Goal: Task Accomplishment & Management: Manage account settings

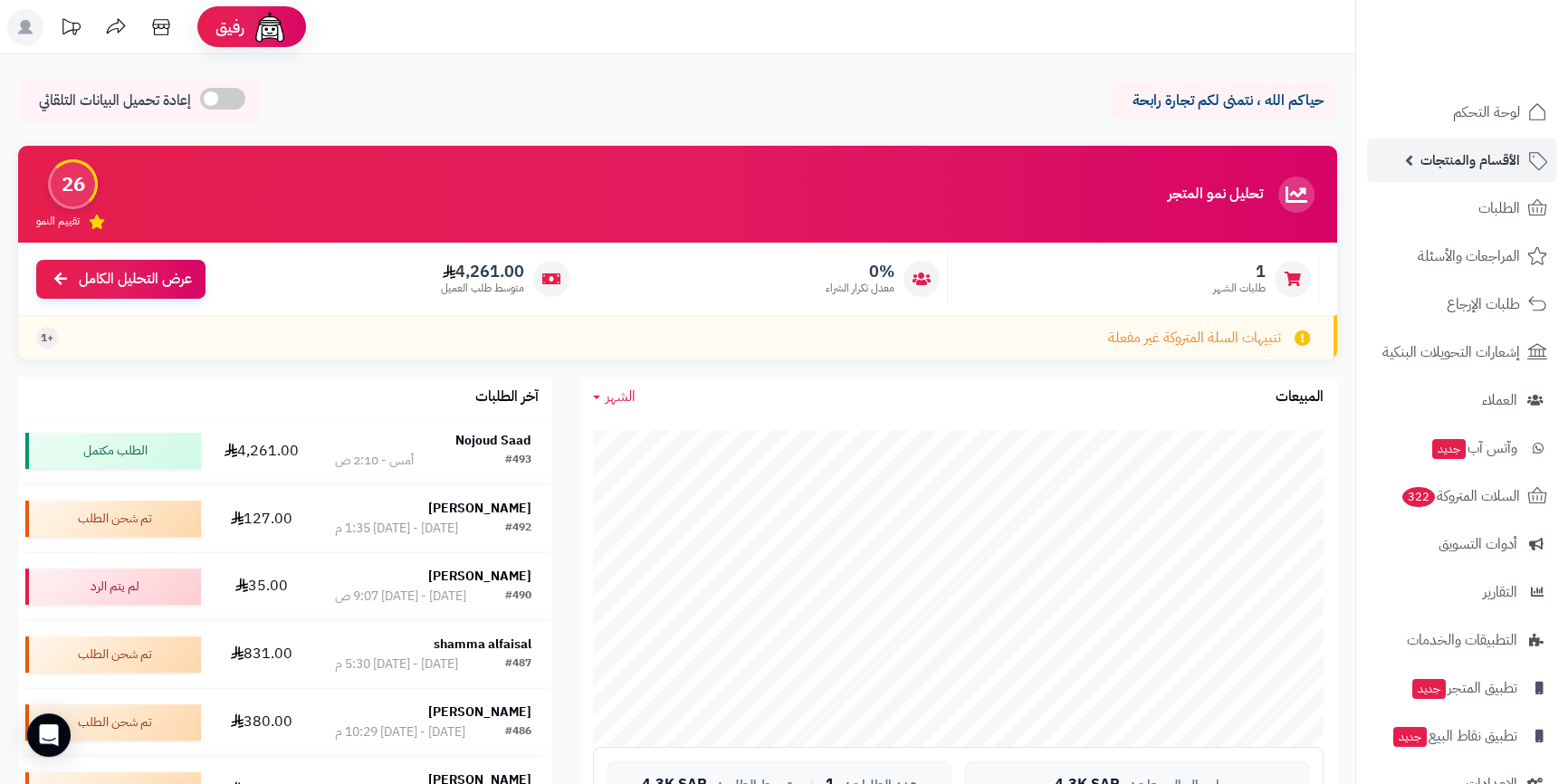
click at [1398, 170] on link "الأقسام والمنتجات" at bounding box center [1462, 160] width 190 height 44
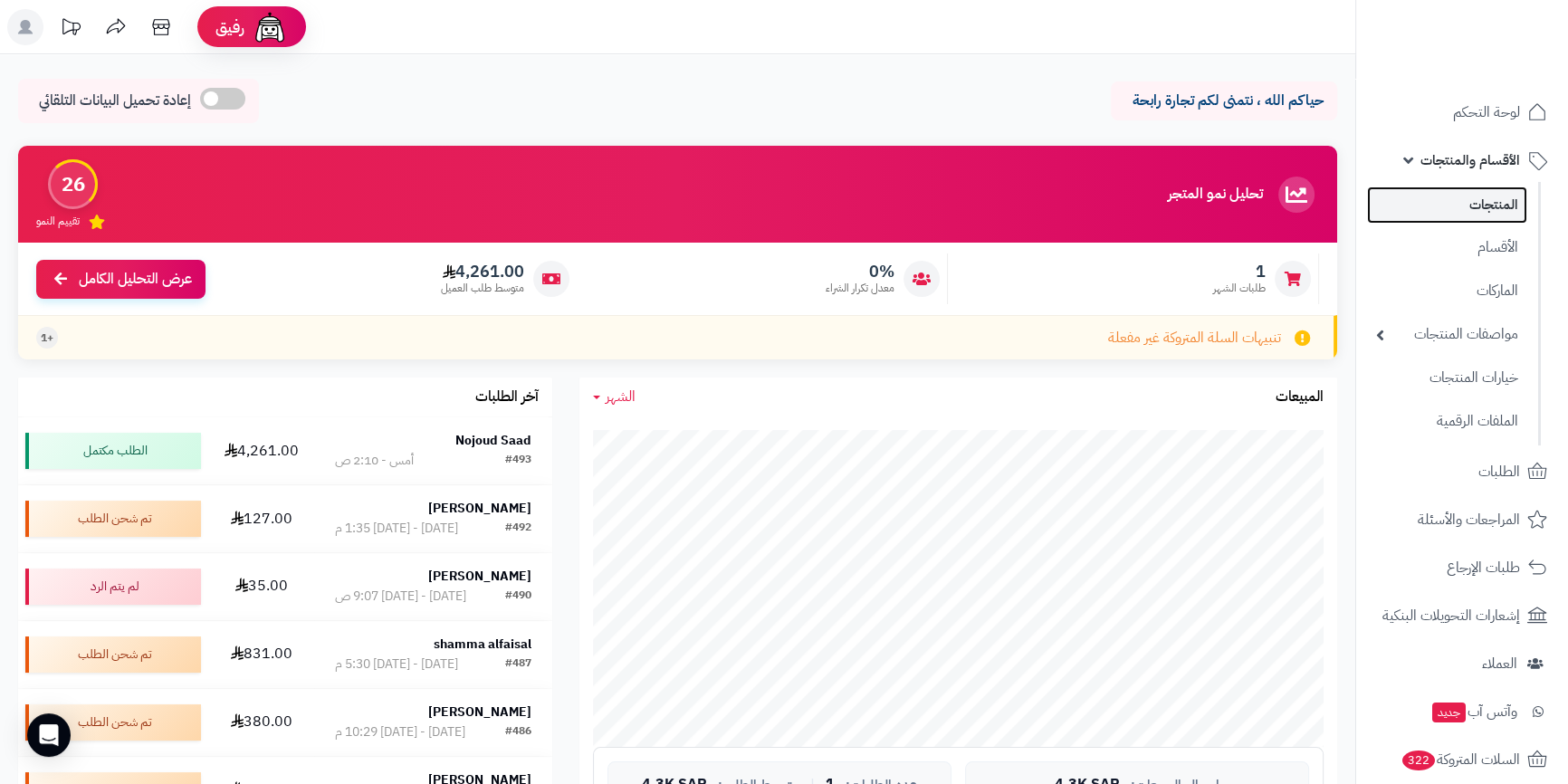
click at [1486, 216] on link "المنتجات" at bounding box center [1447, 205] width 160 height 37
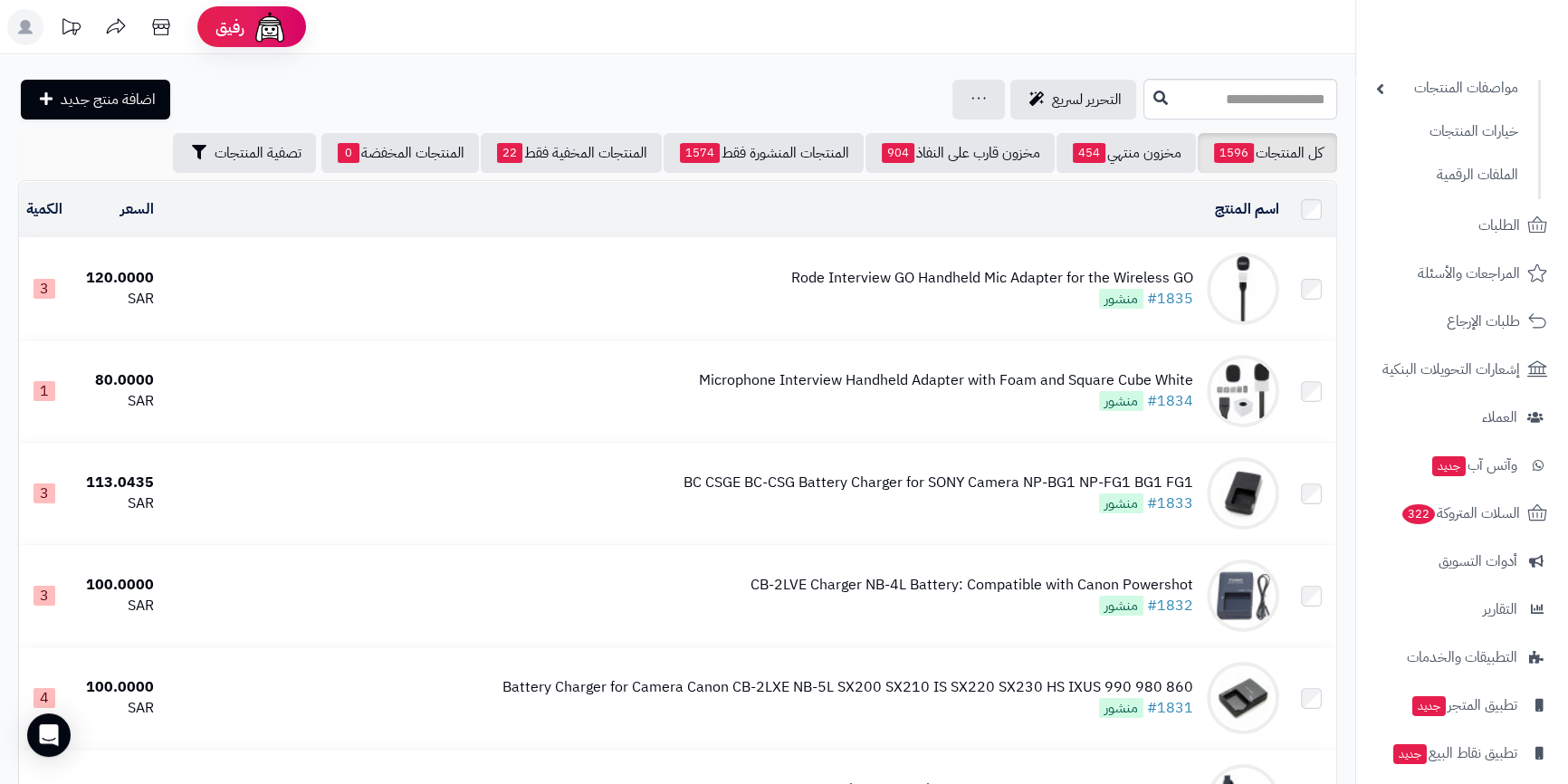
scroll to position [9873, 0]
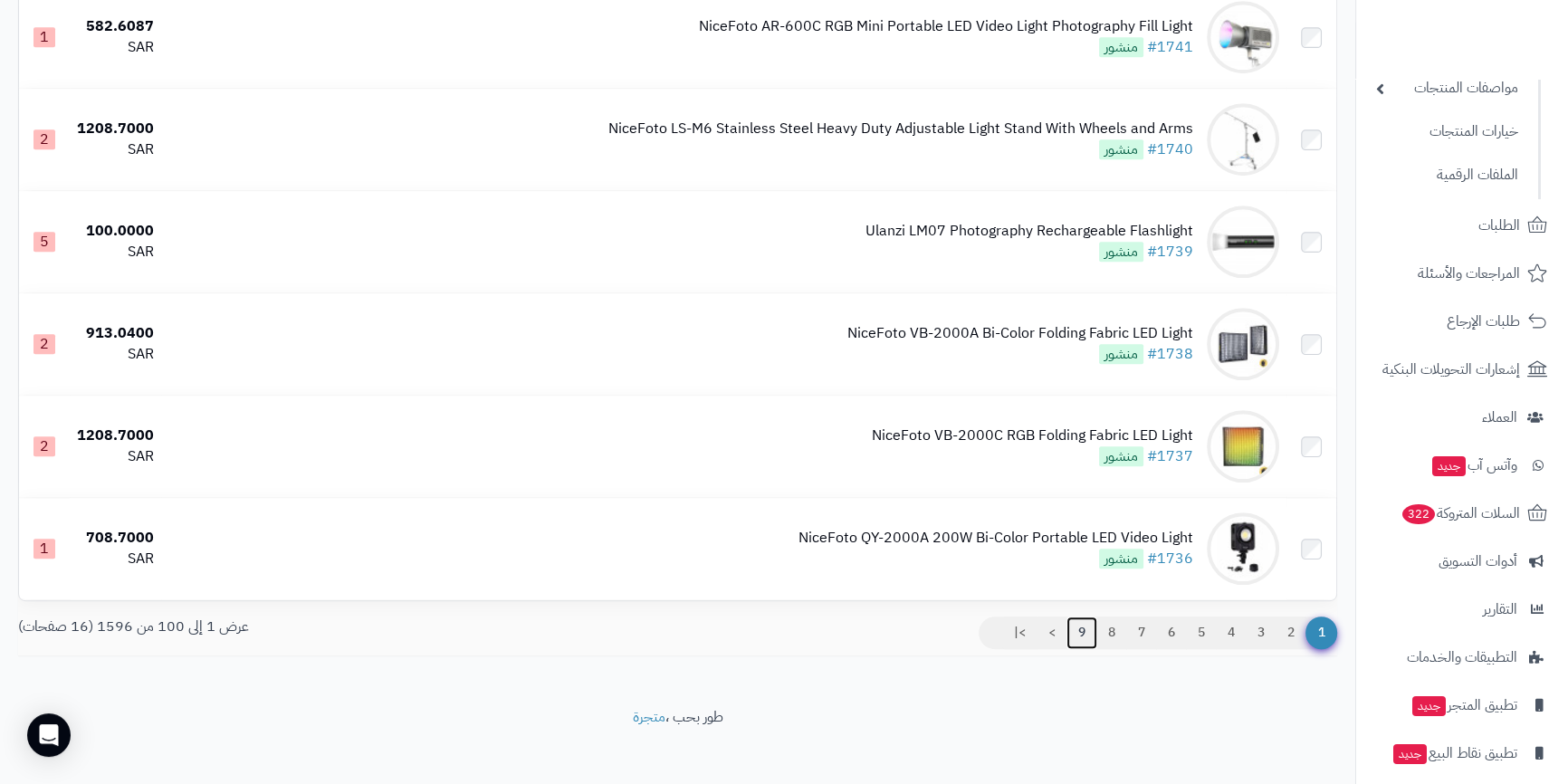
click at [1078, 628] on link "9" at bounding box center [1082, 634] width 31 height 33
click at [1077, 620] on link "9" at bounding box center [1082, 634] width 31 height 33
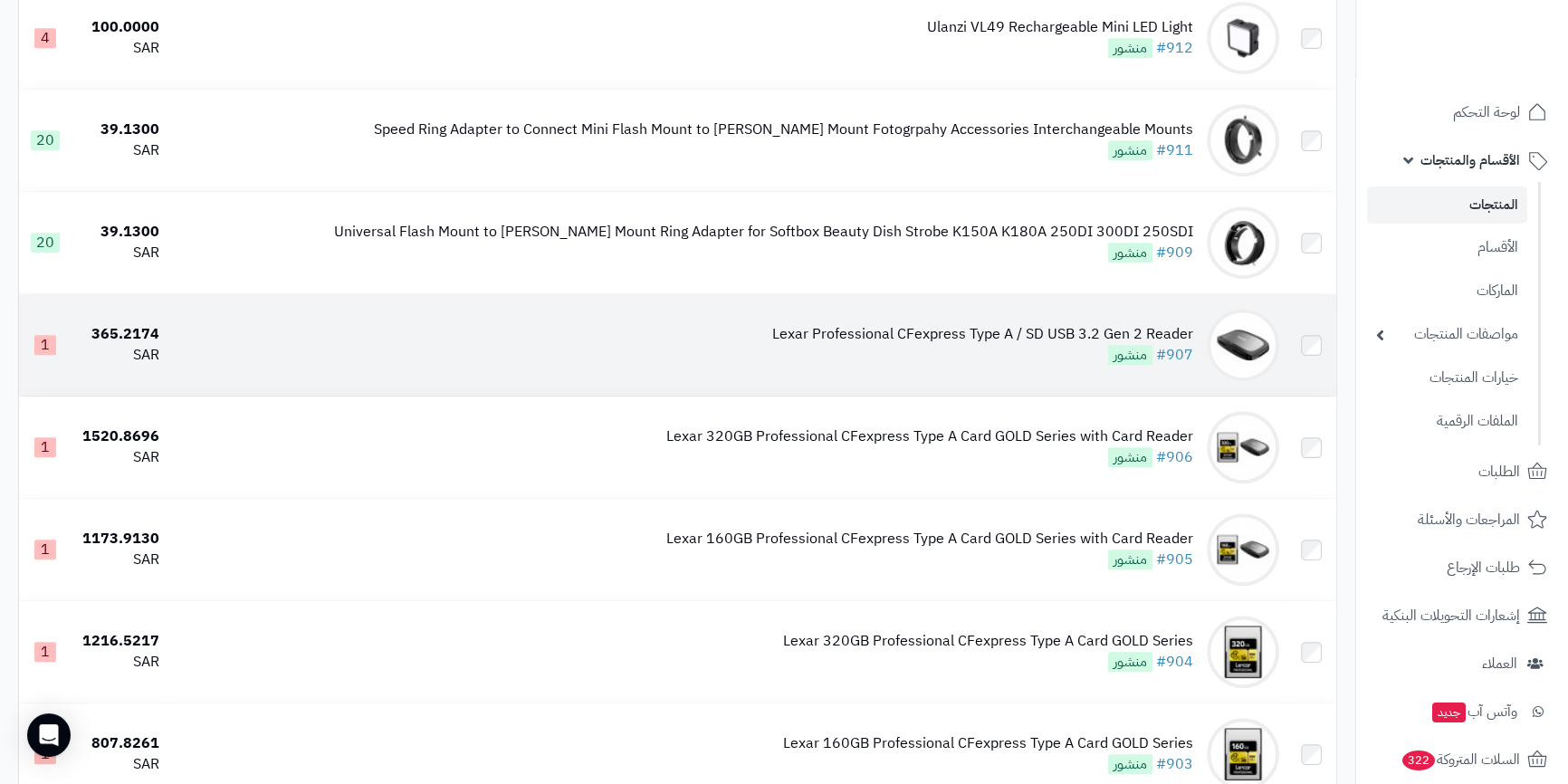
scroll to position [988, 0]
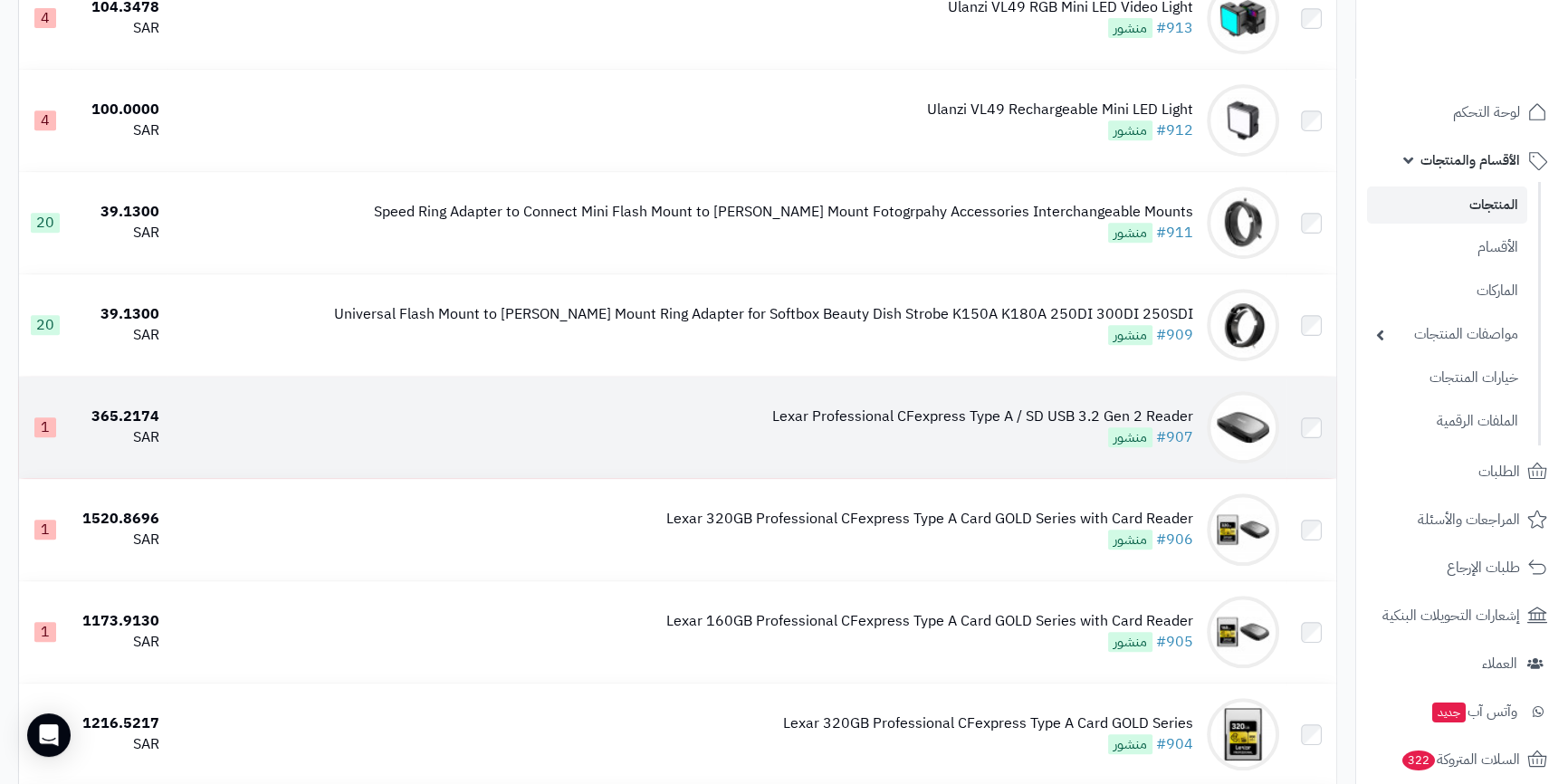
click at [909, 407] on div "Lexar Professional CFexpress Type A / SD USB 3.2 Gen 2 Reader" at bounding box center [982, 416] width 421 height 20
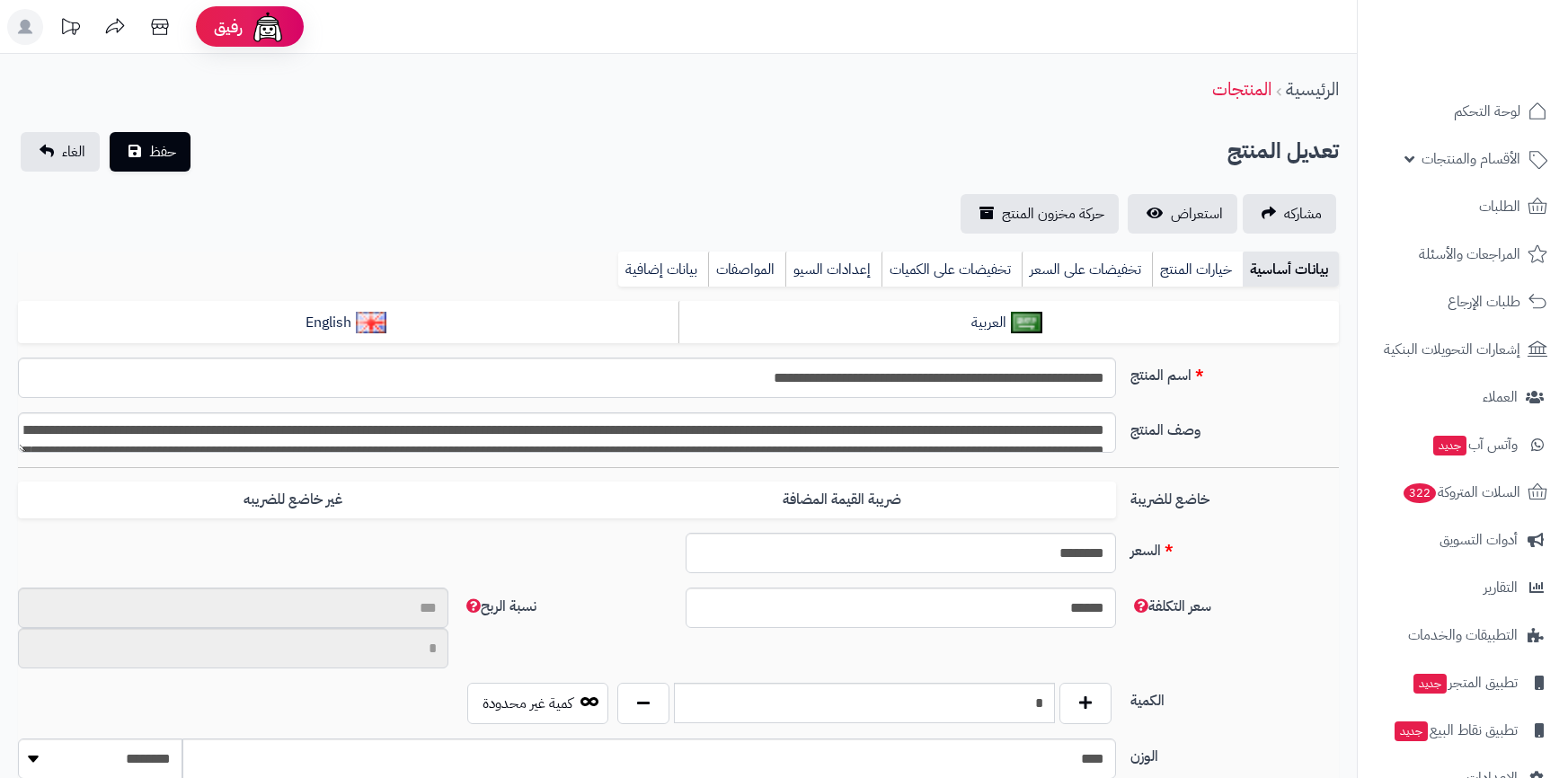
type input "**"
type input "**********"
type input "******"
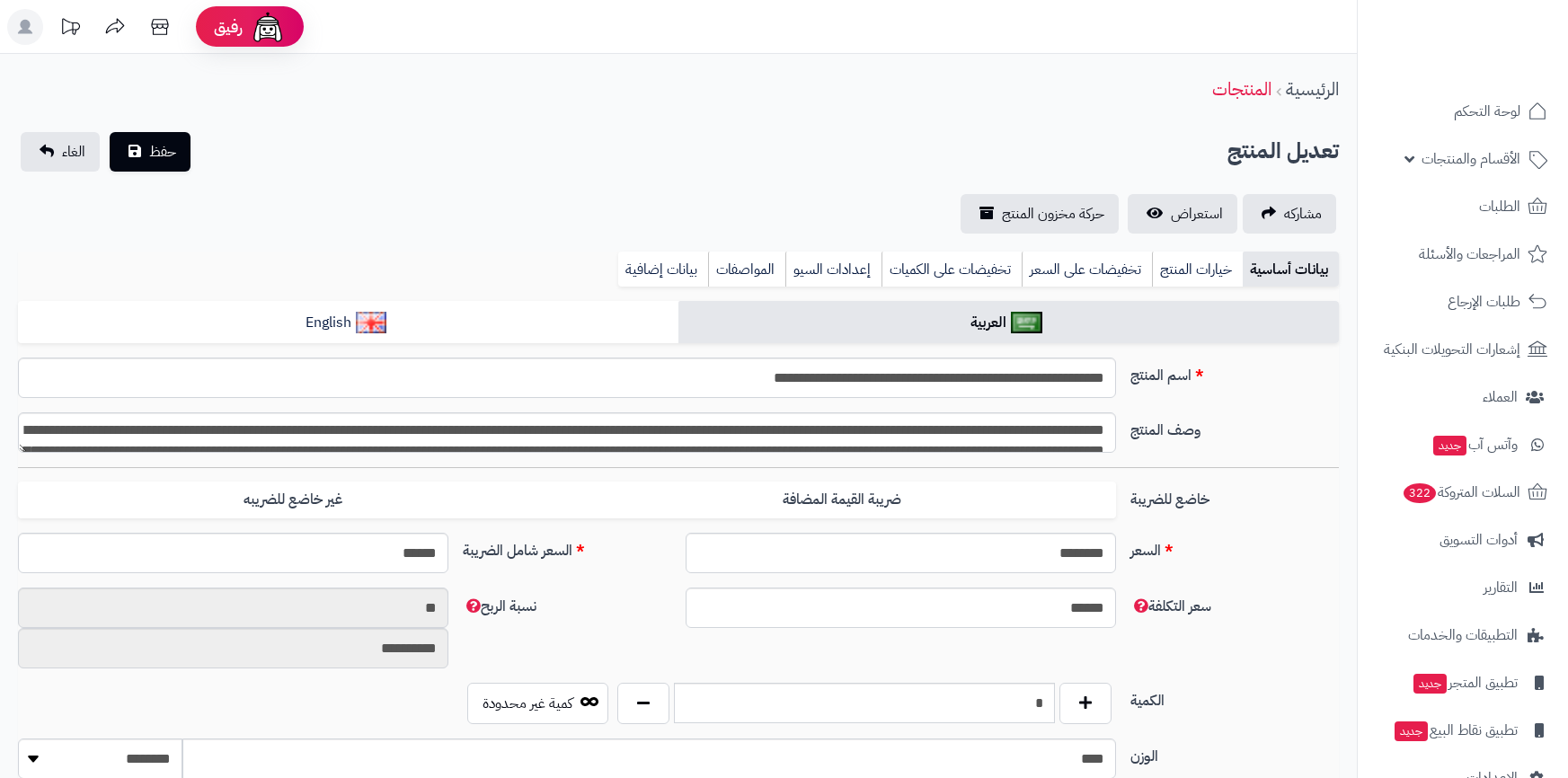
type input "******"
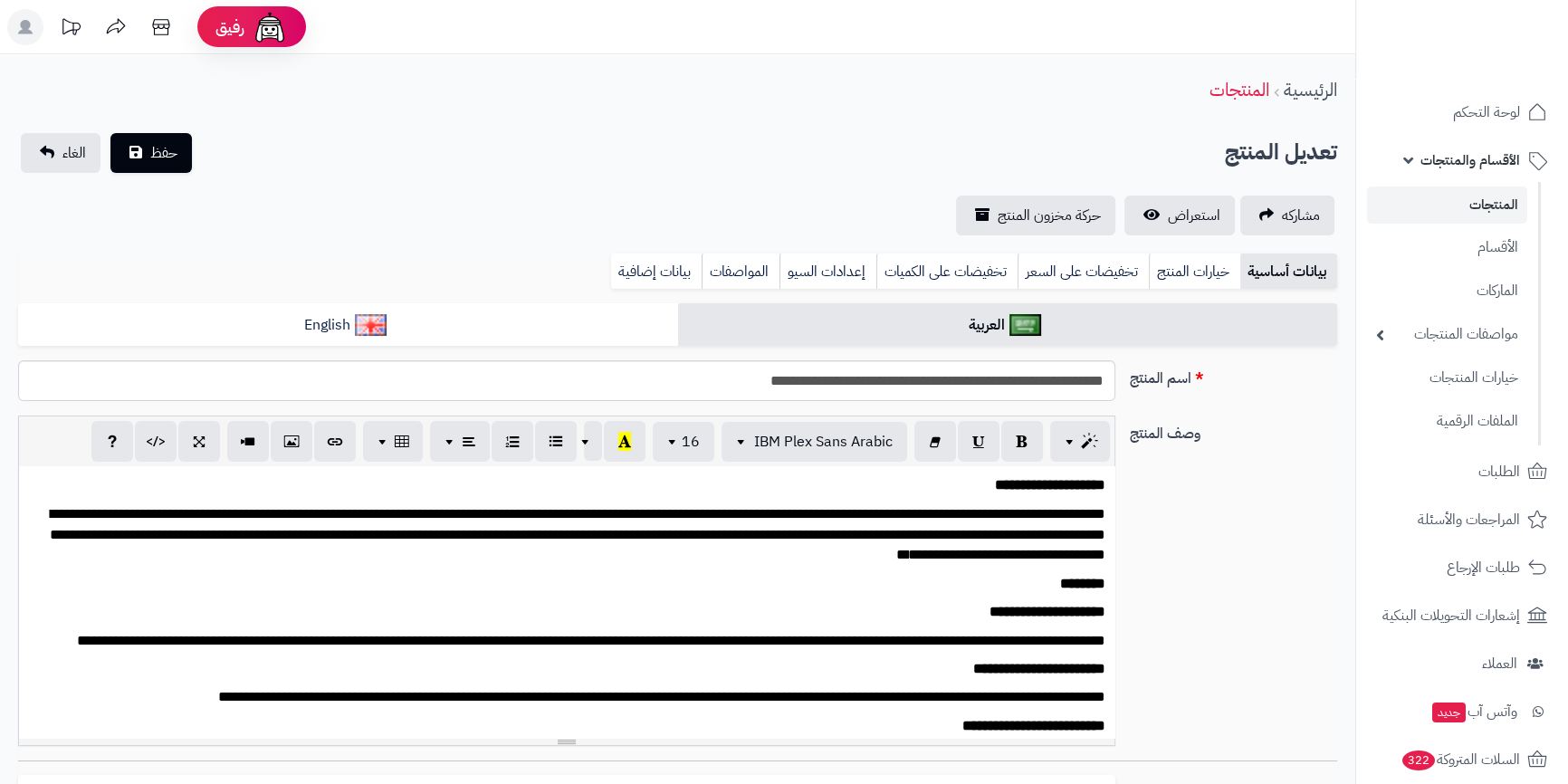
scroll to position [169, 0]
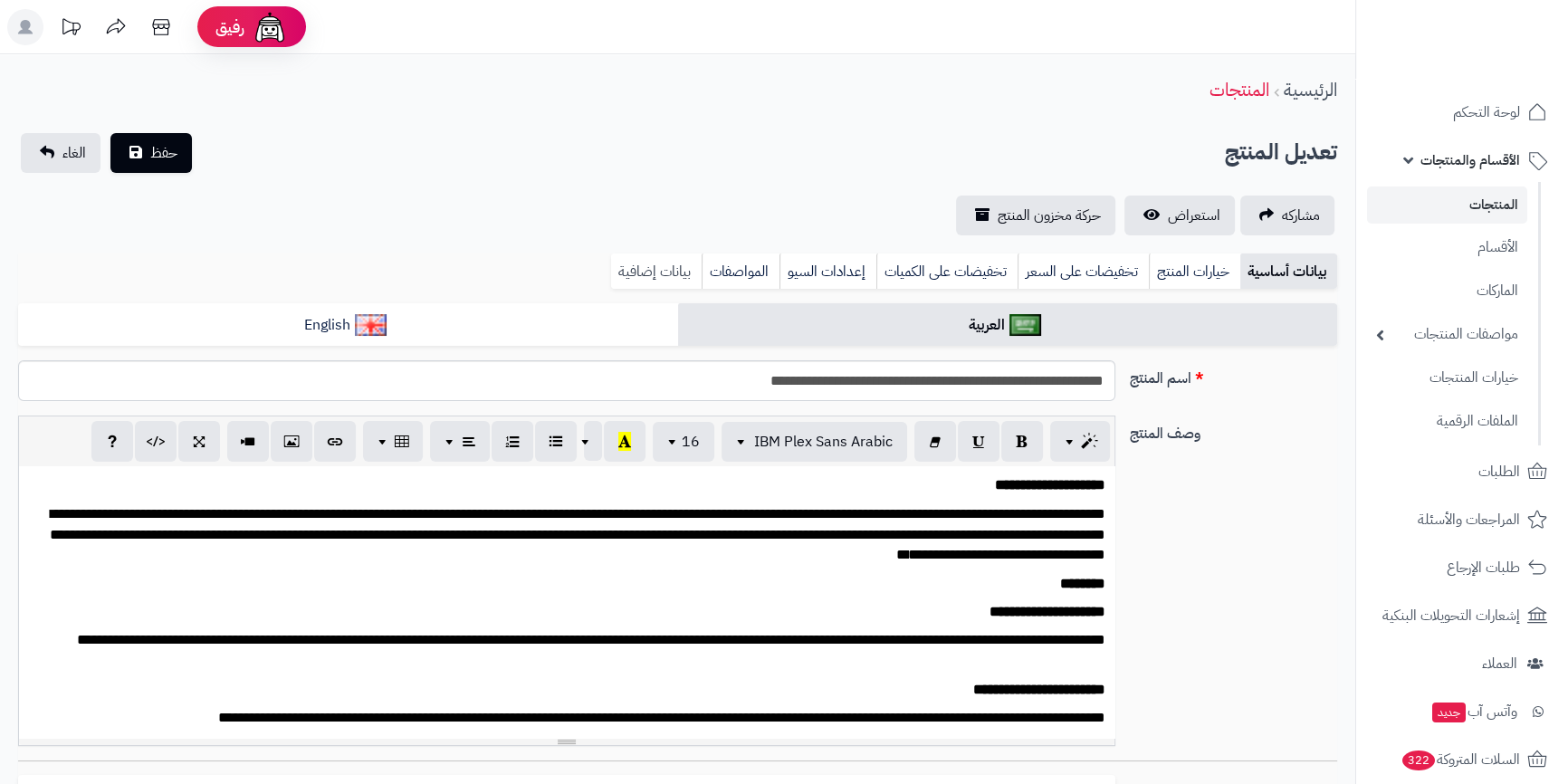
click at [642, 270] on link "بيانات إضافية" at bounding box center [656, 271] width 90 height 36
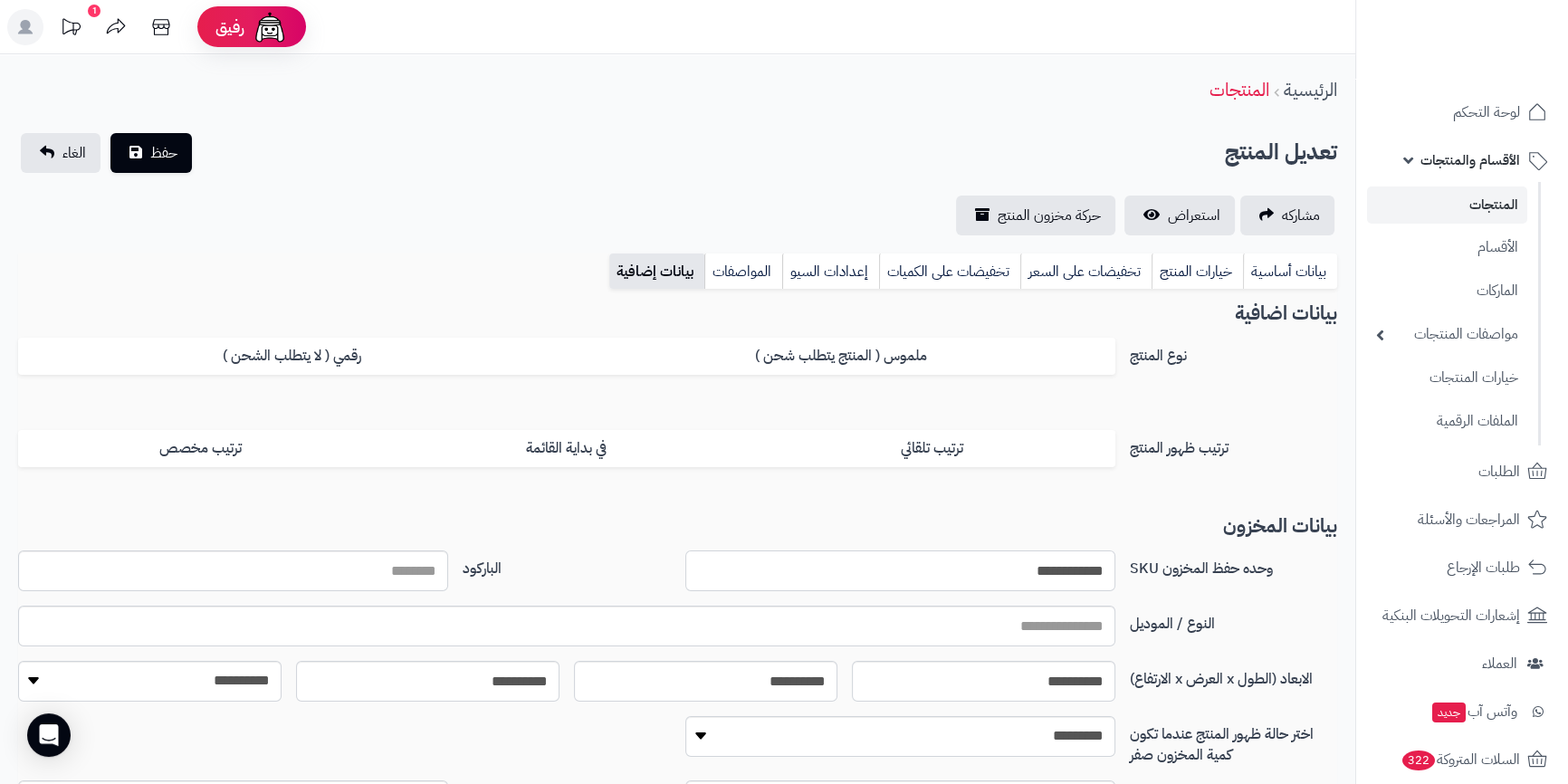
click at [1012, 579] on input "**********" at bounding box center [900, 572] width 430 height 41
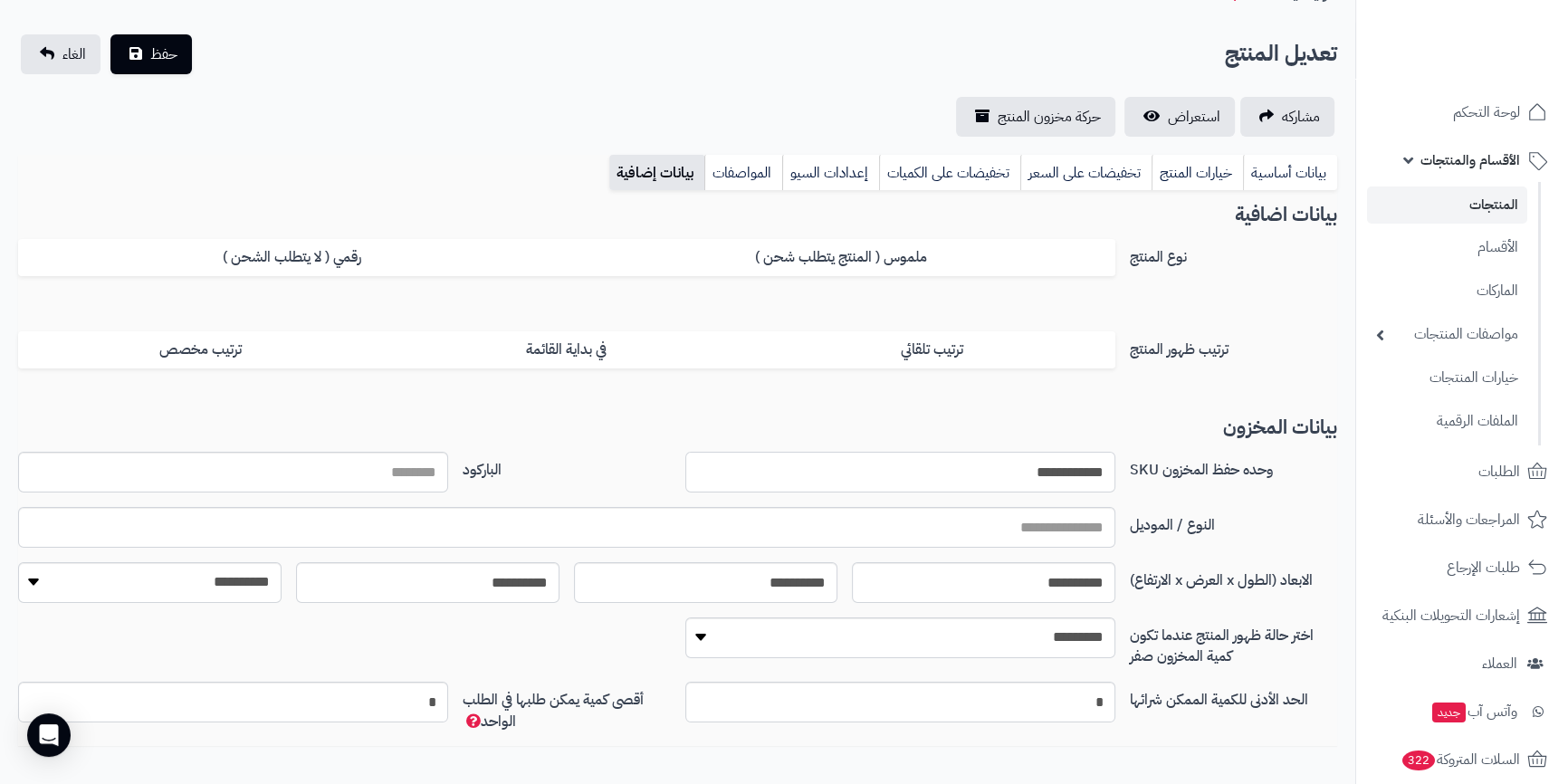
scroll to position [0, 0]
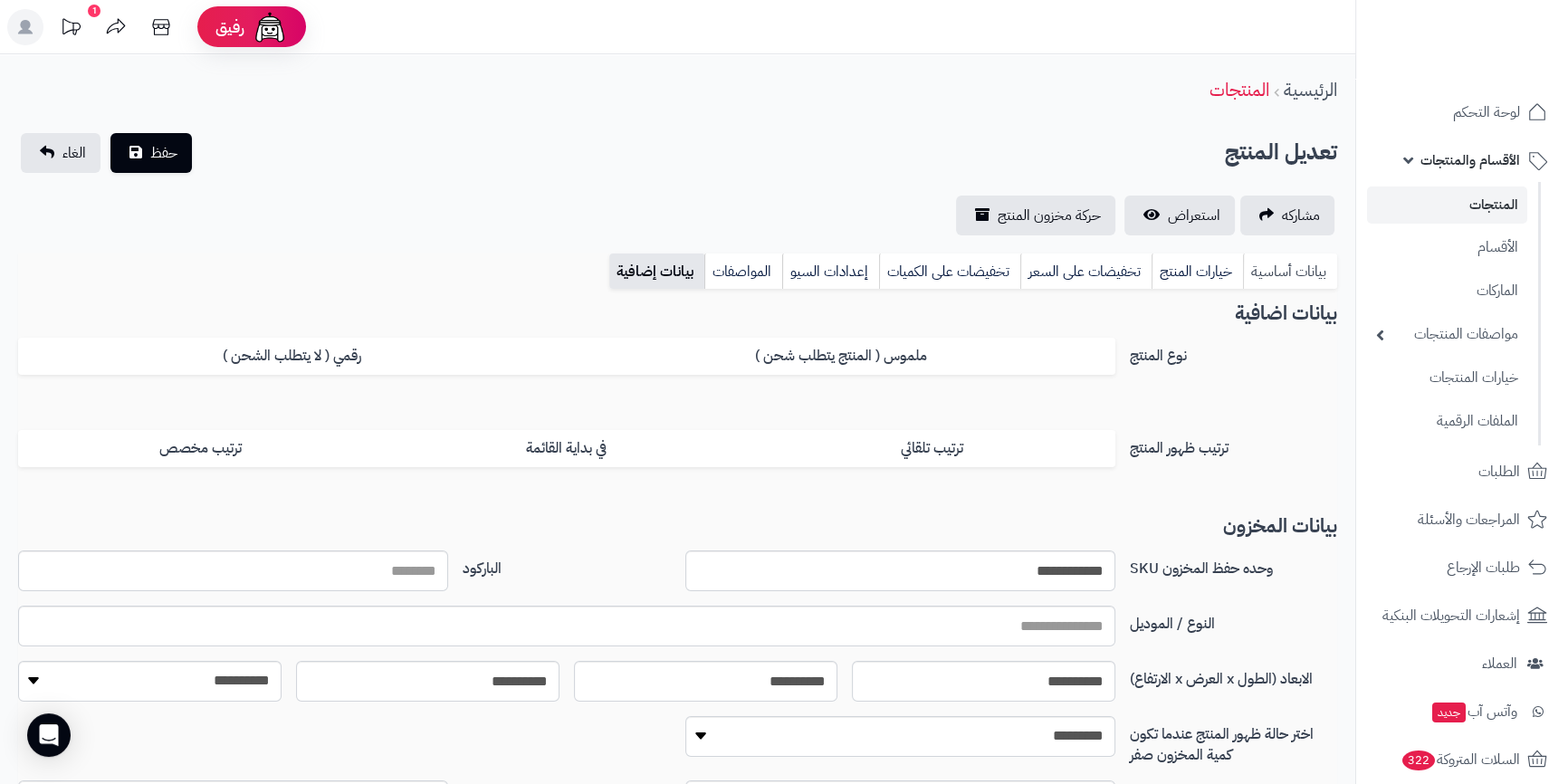
click at [1304, 278] on link "بيانات أساسية" at bounding box center [1290, 271] width 94 height 36
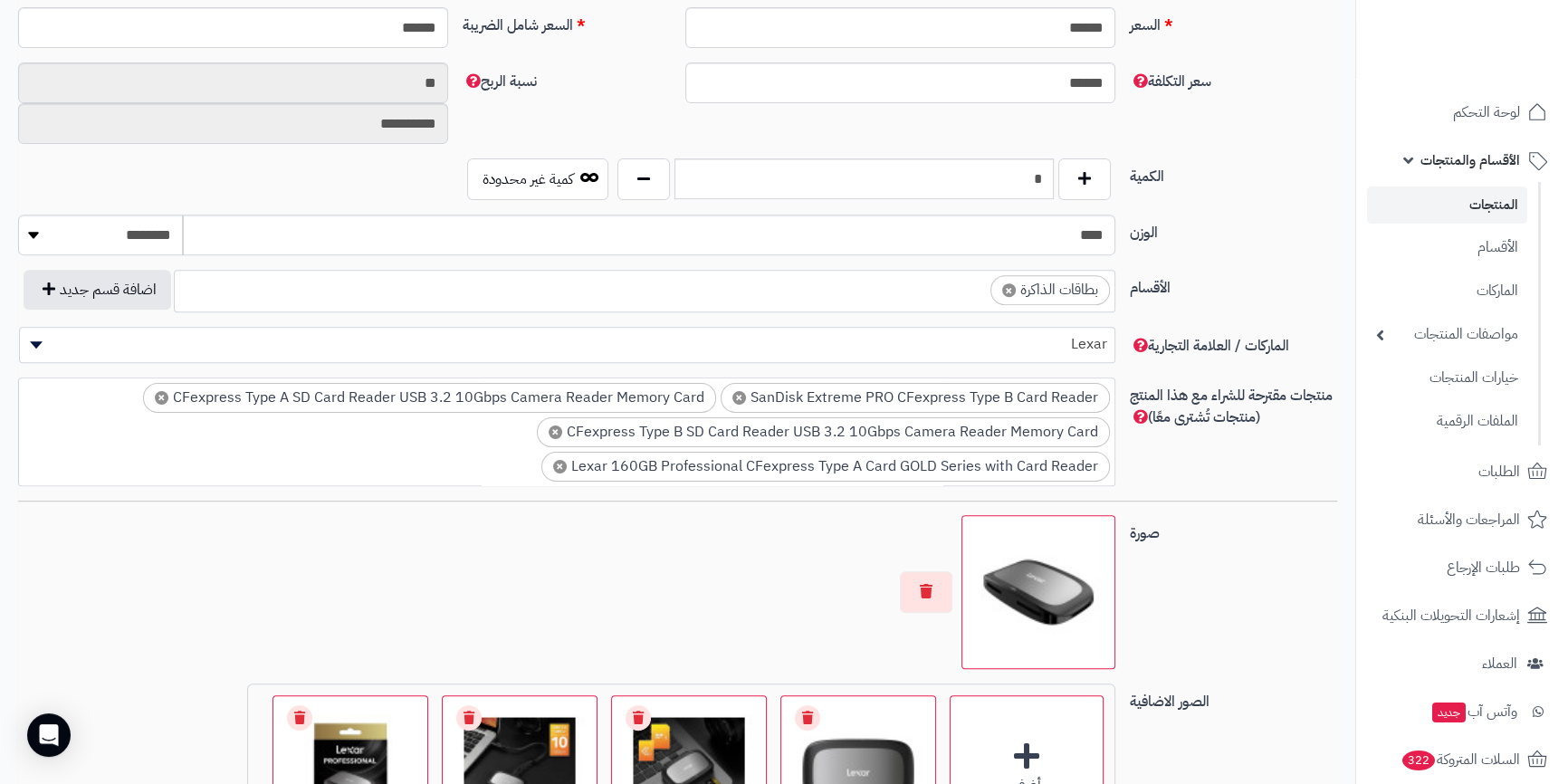
scroll to position [576, 0]
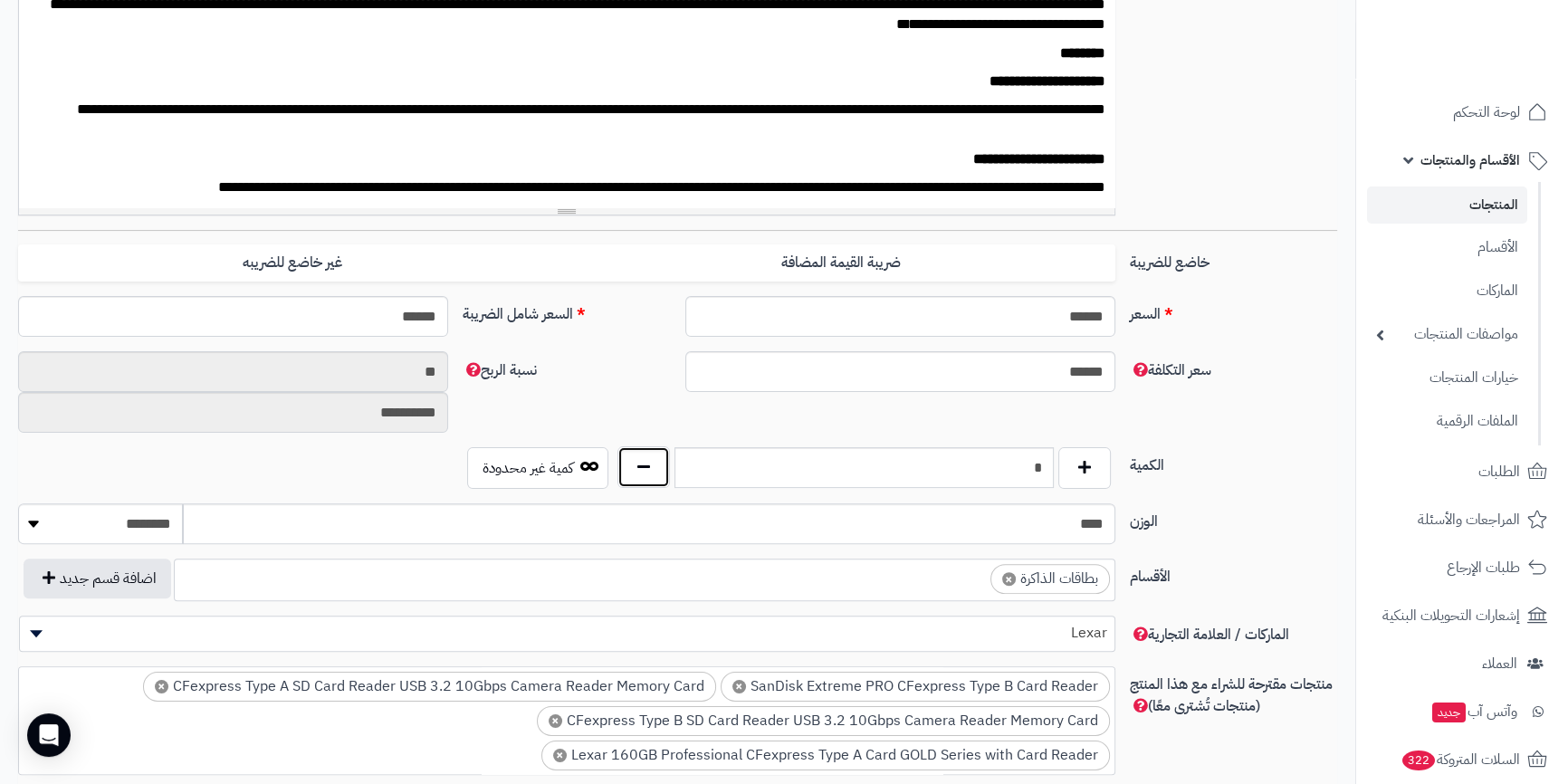
click at [624, 476] on button "button" at bounding box center [644, 467] width 52 height 42
type input "*"
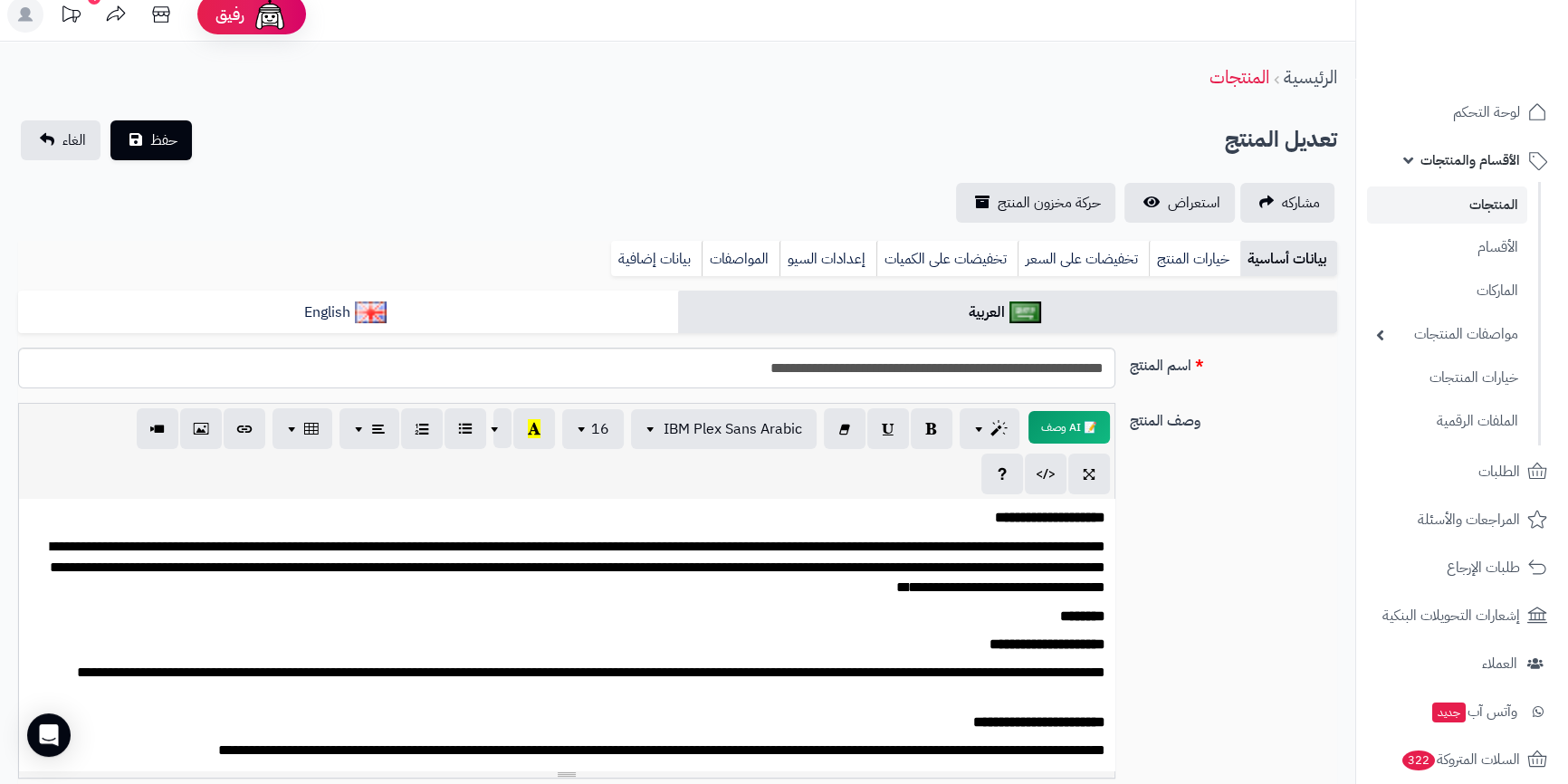
scroll to position [0, 0]
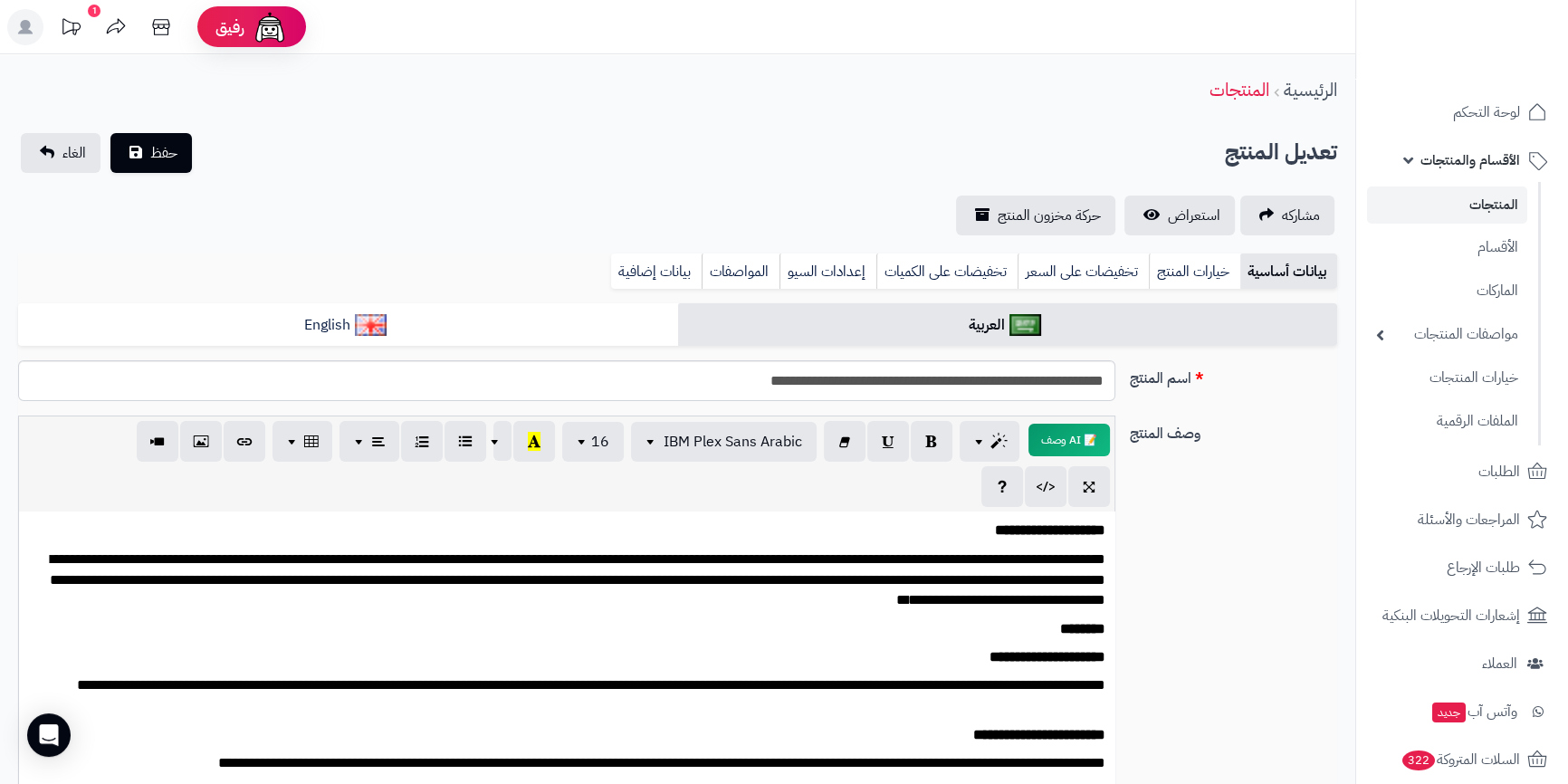
click at [170, 183] on div "**********" at bounding box center [677, 183] width 1355 height 102
click at [170, 160] on span "حفظ" at bounding box center [164, 152] width 27 height 21
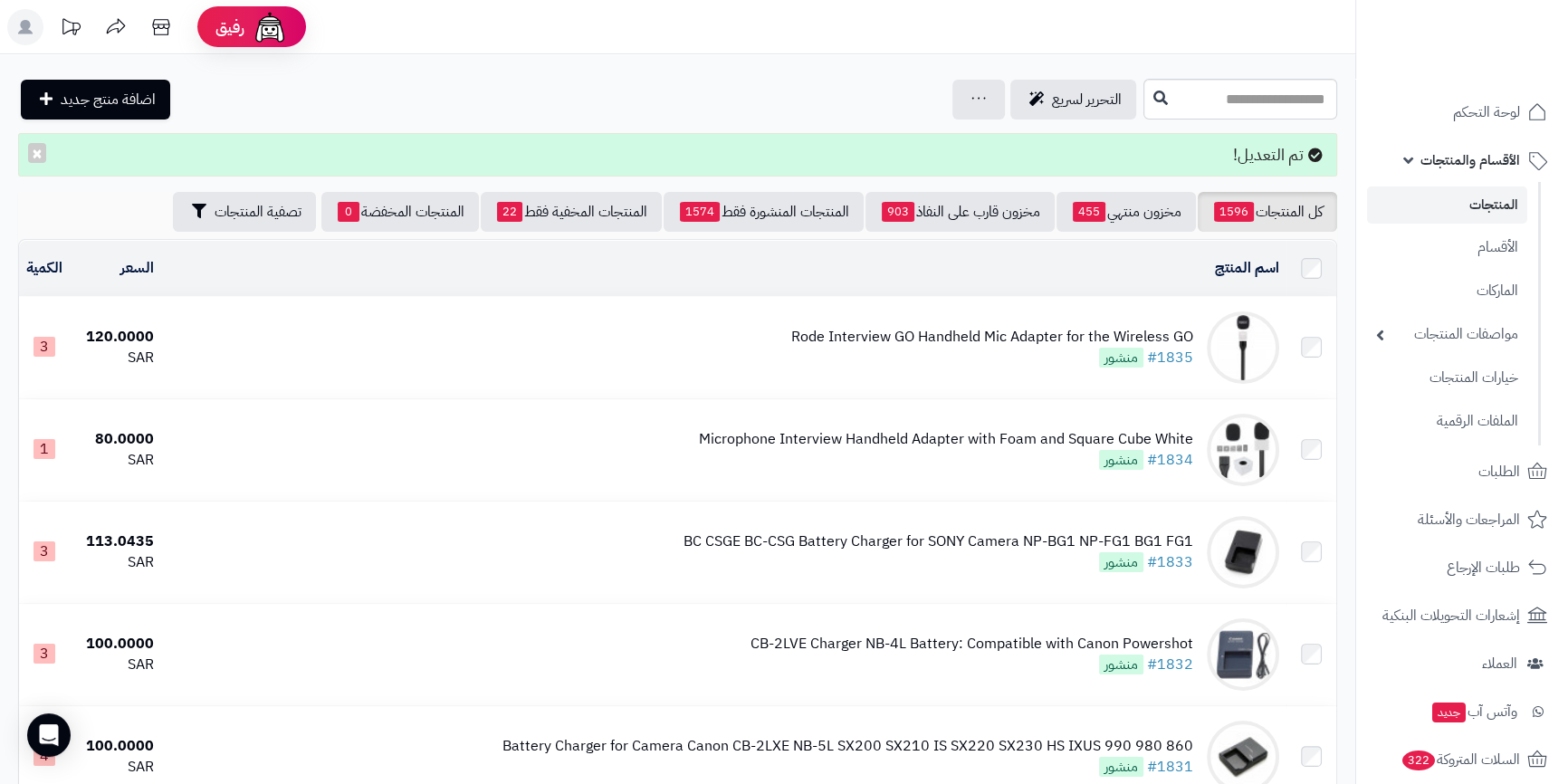
scroll to position [9932, 0]
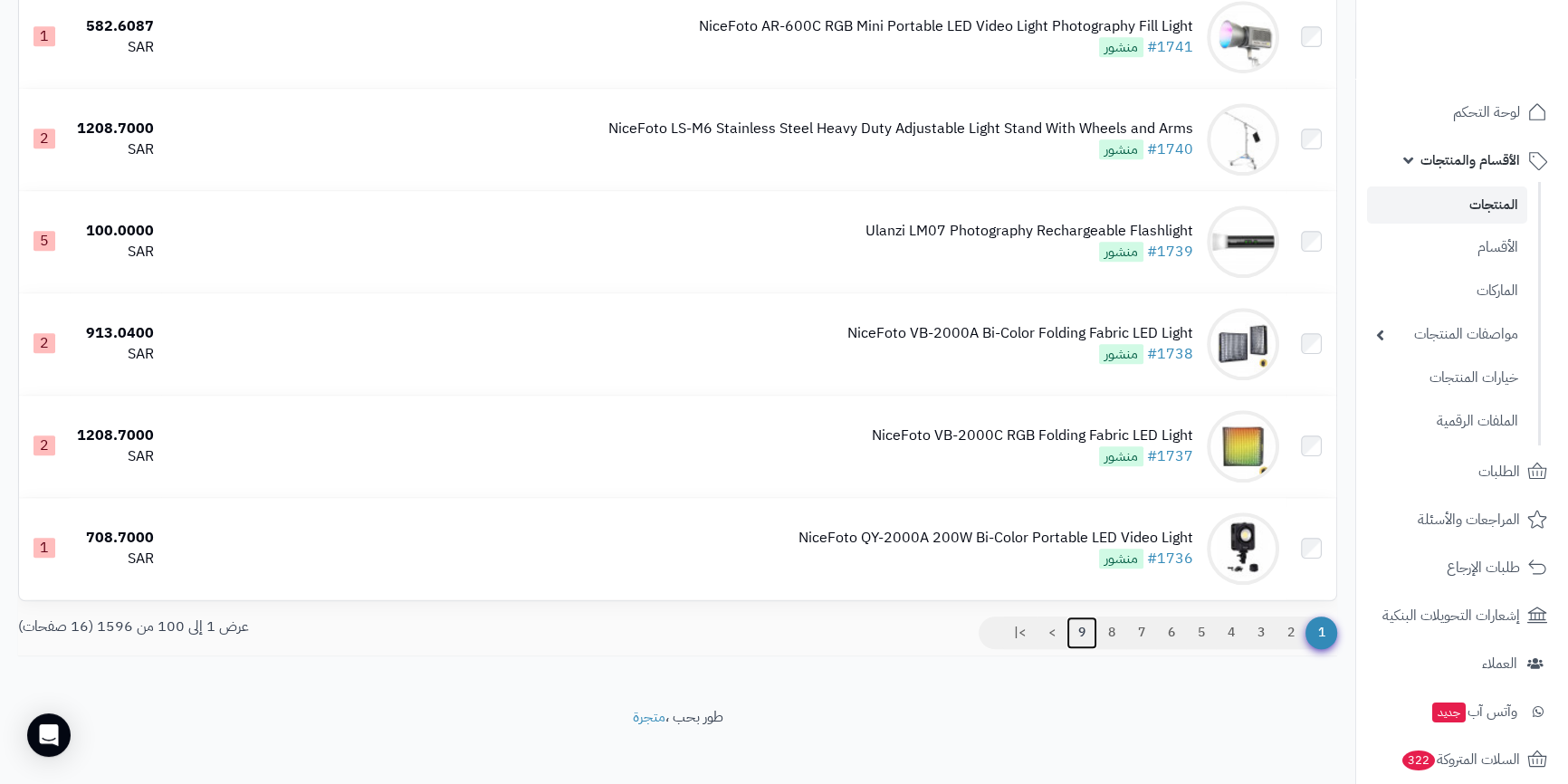
click at [1081, 630] on link "9" at bounding box center [1082, 634] width 31 height 33
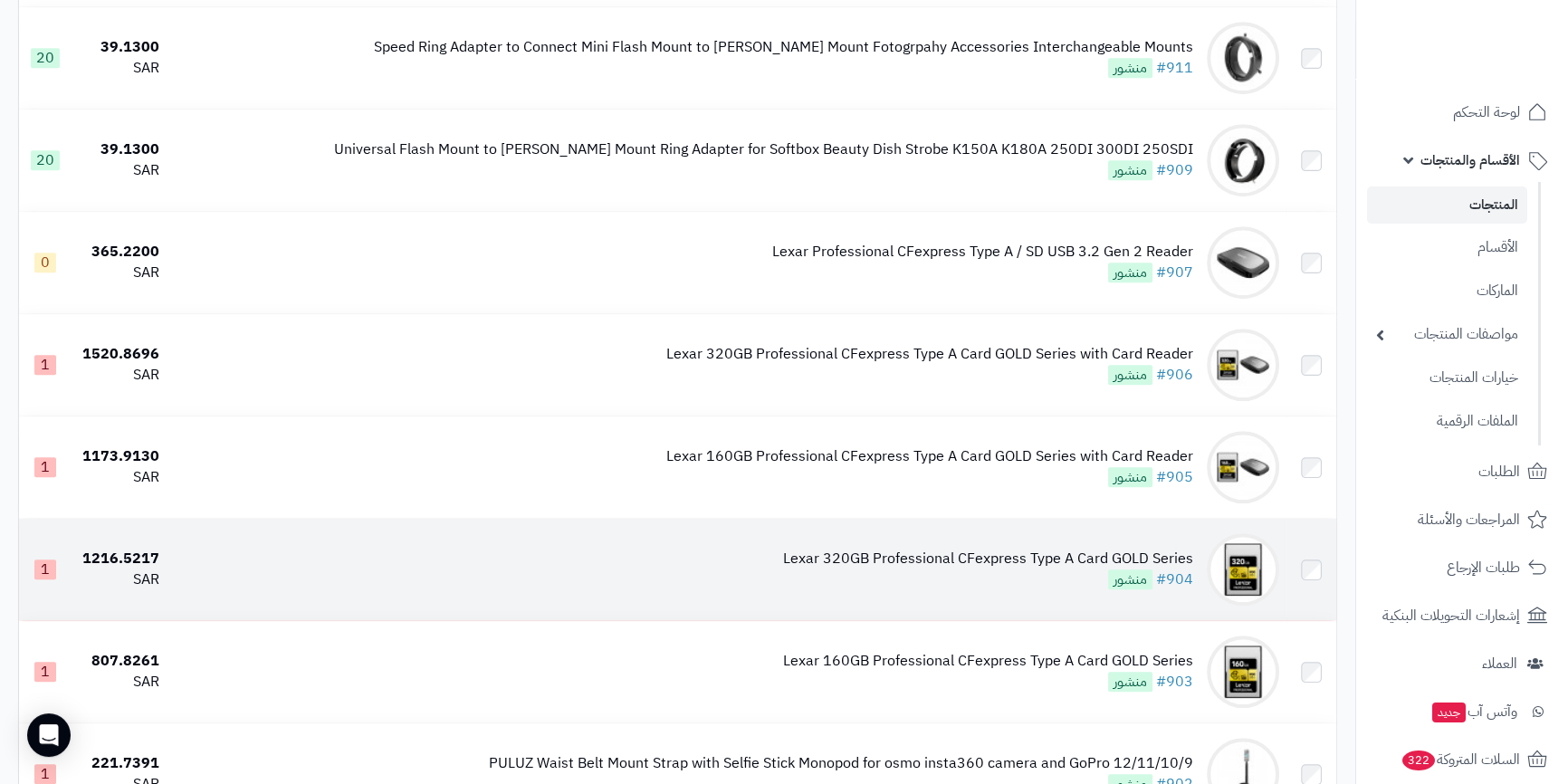
scroll to position [1234, 0]
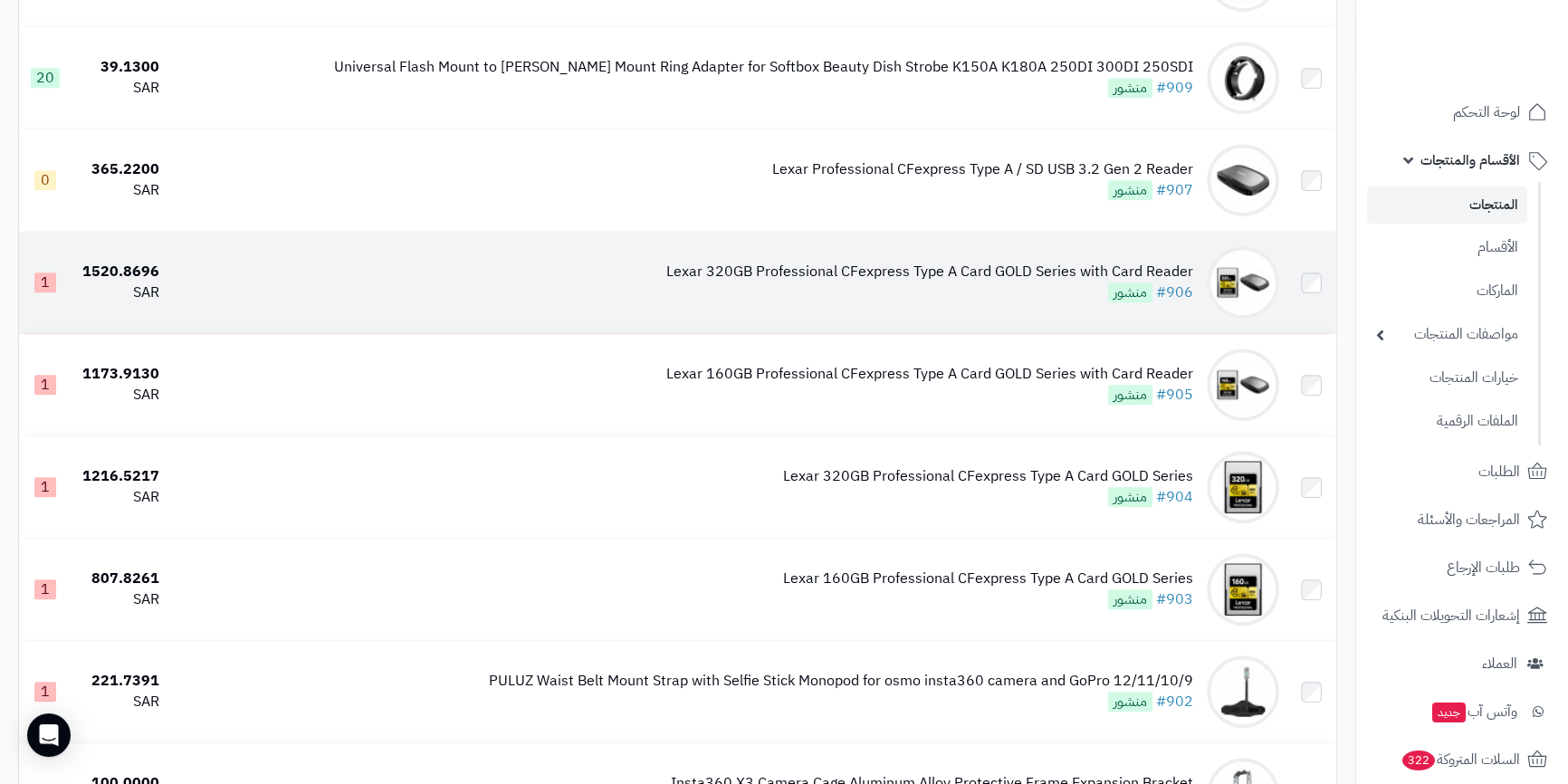
click at [913, 305] on td "Lexar 320GB Professional CFexpress Type A Card GOLD Series with Card Reader #90…" at bounding box center [726, 282] width 1120 height 102
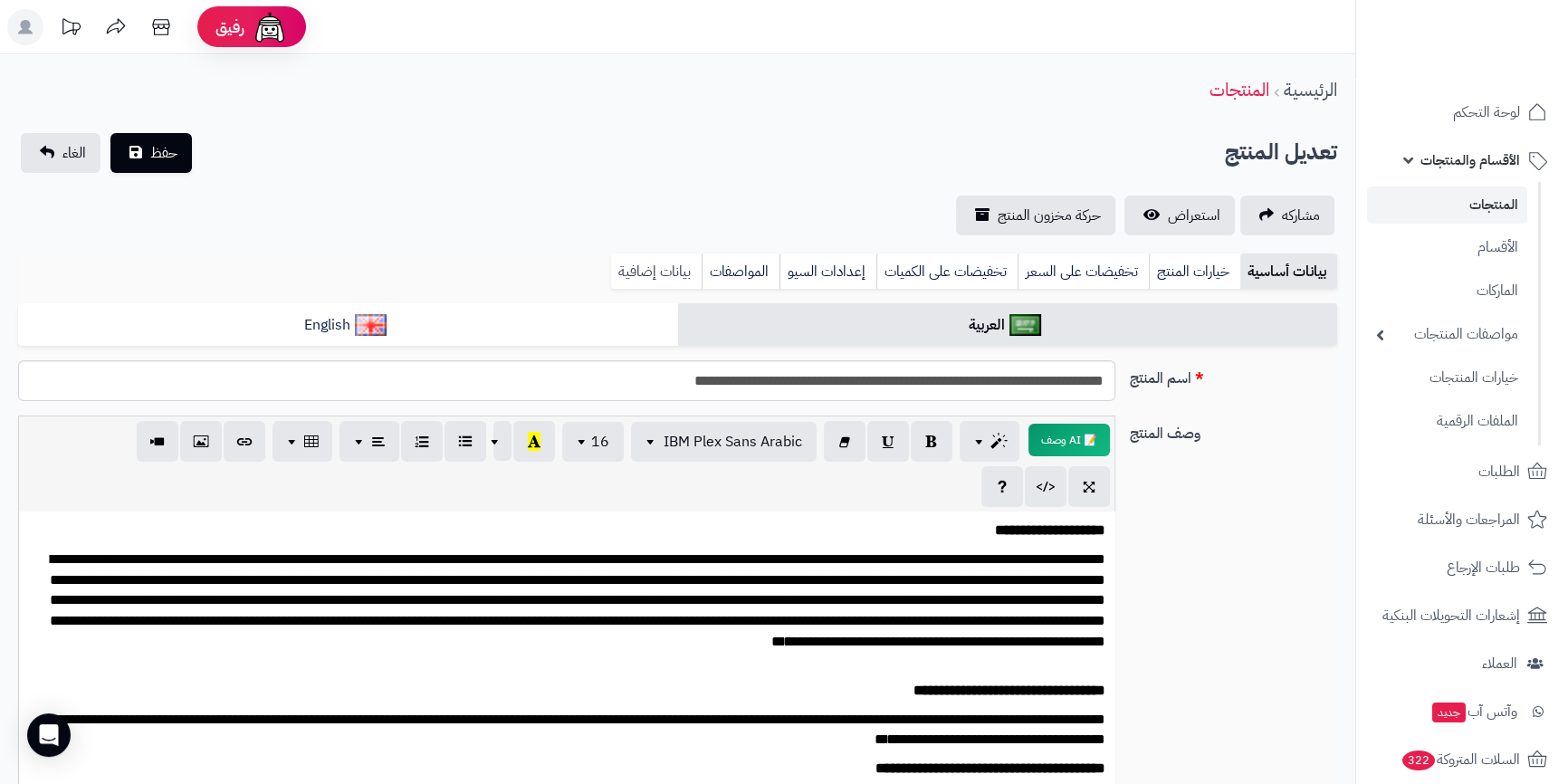
click at [638, 266] on link "بيانات إضافية" at bounding box center [656, 271] width 90 height 36
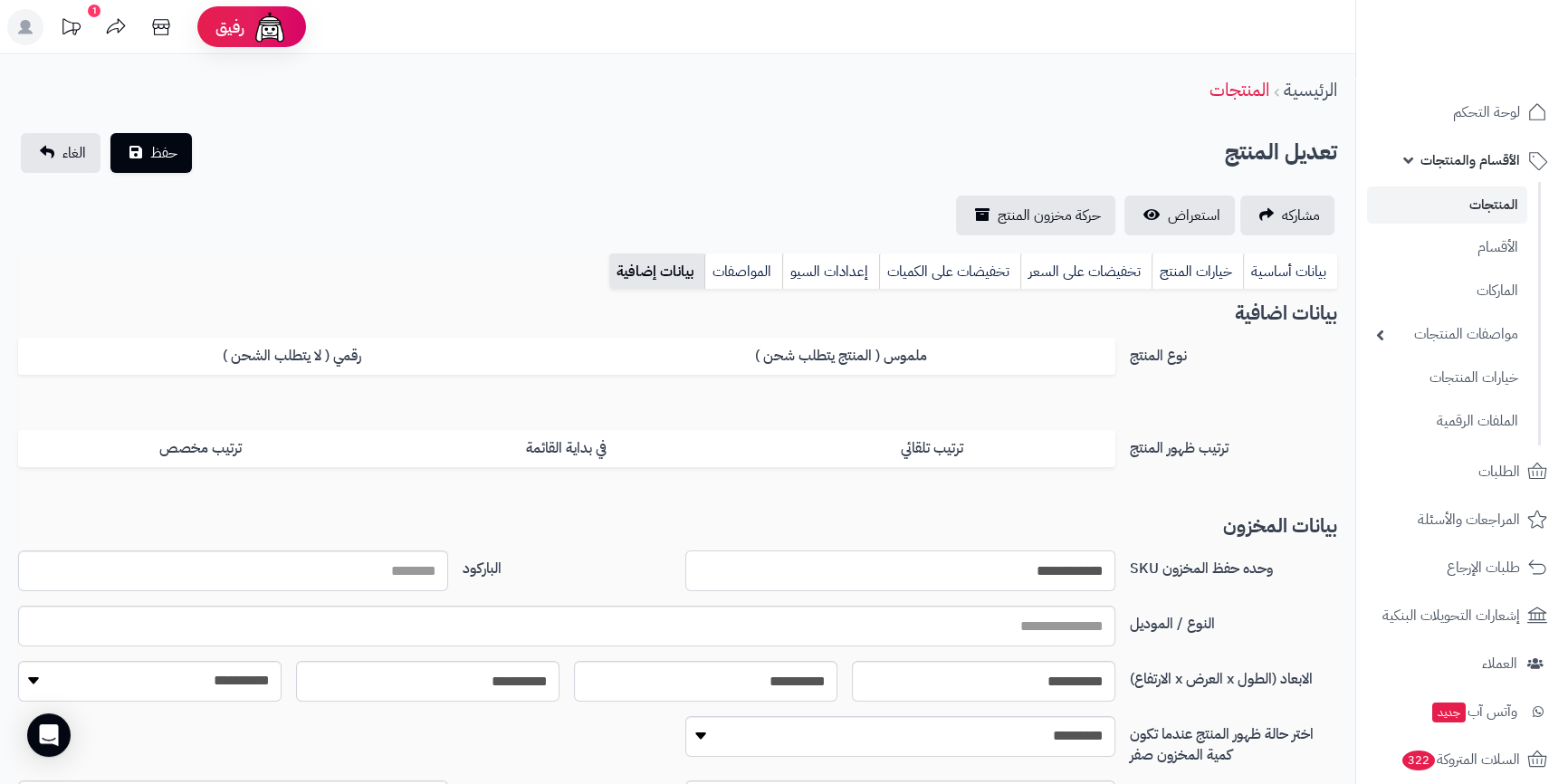
click at [953, 572] on input "**********" at bounding box center [900, 572] width 430 height 41
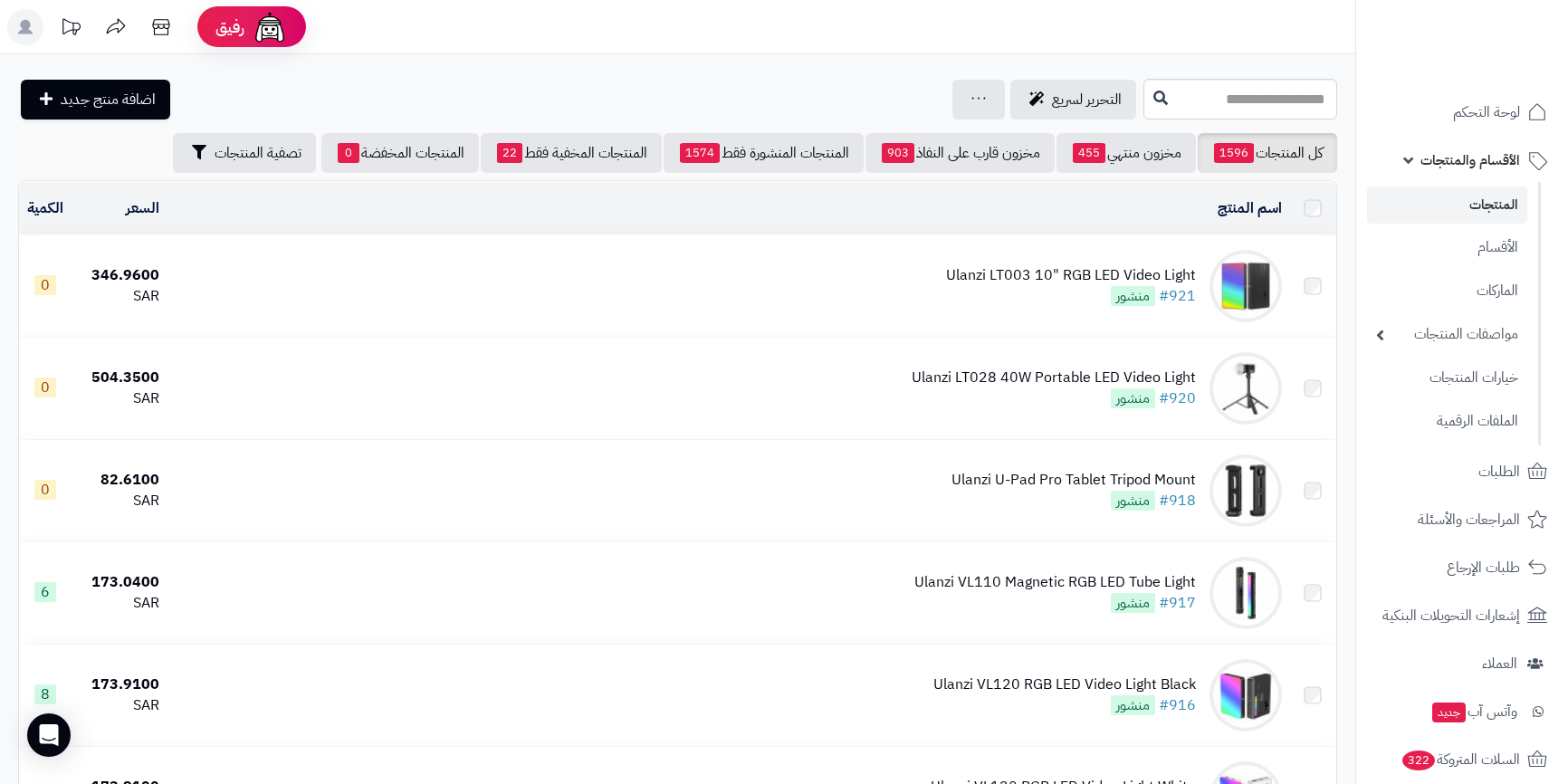
scroll to position [1234, 0]
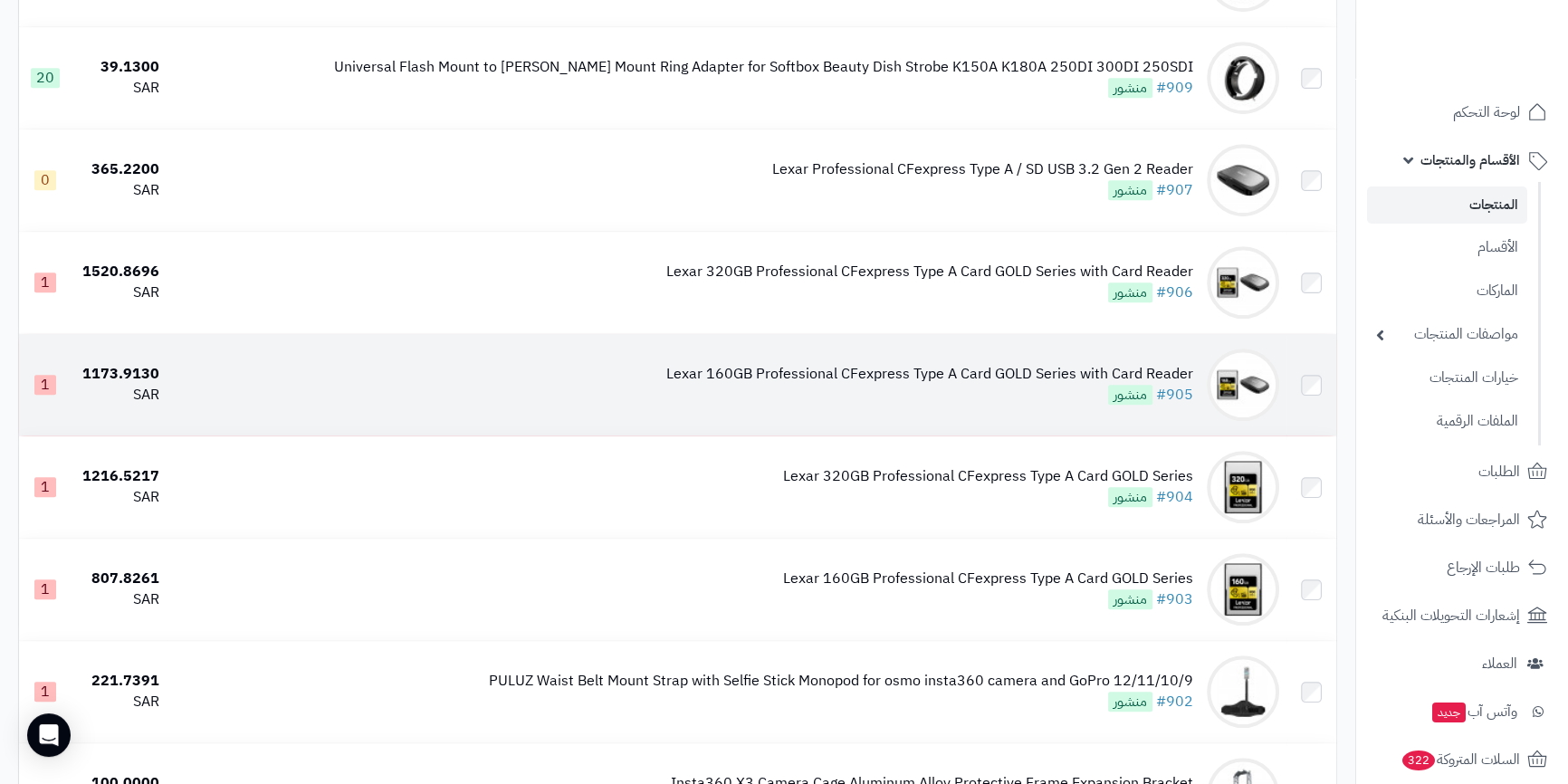
click at [922, 352] on td "Lexar 160GB Professional CFexpress Type A Card GOLD Series with Card Reader #90…" at bounding box center [726, 384] width 1120 height 102
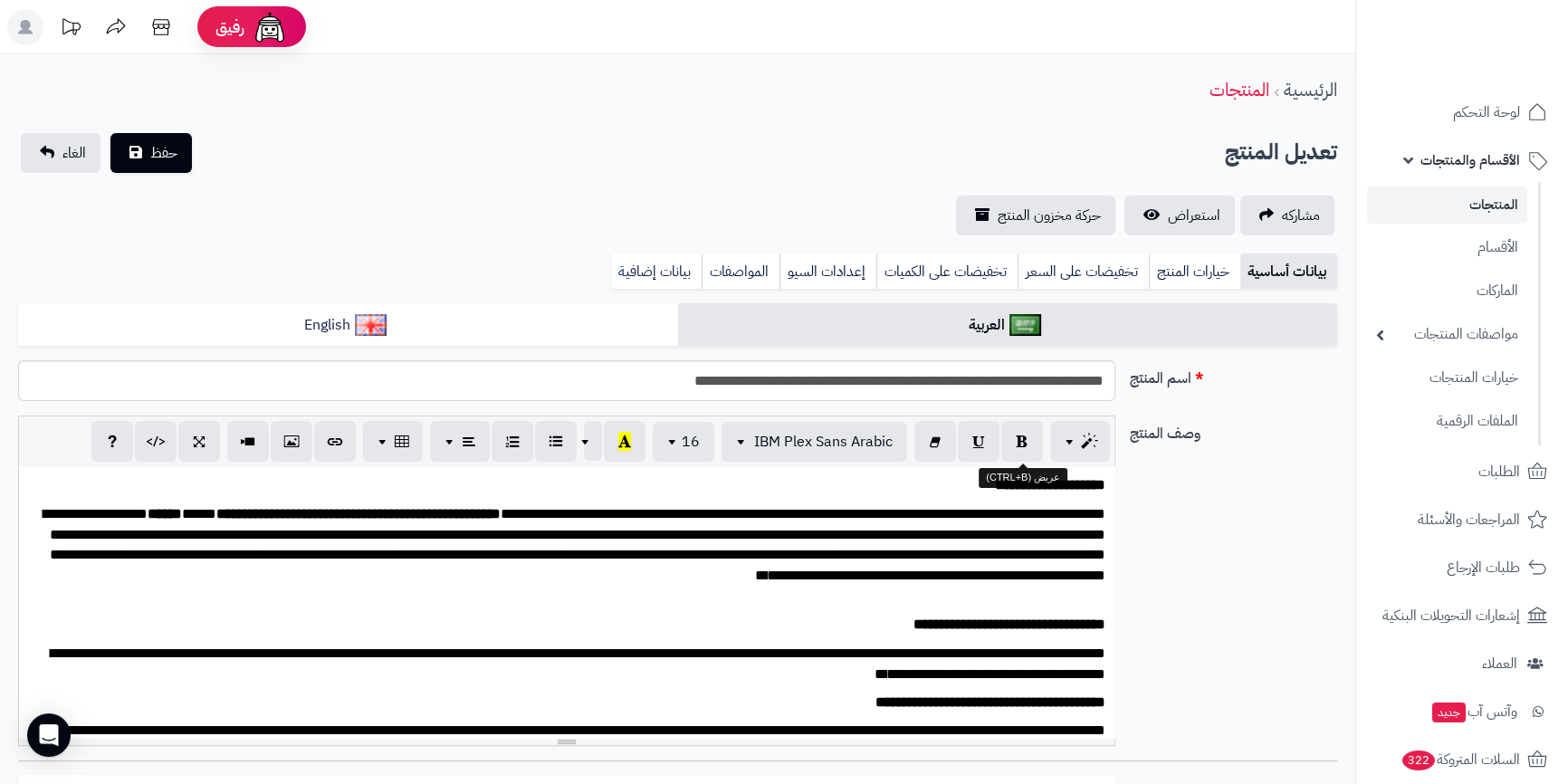
scroll to position [169, 0]
click at [651, 264] on link "بيانات إضافية" at bounding box center [656, 271] width 90 height 36
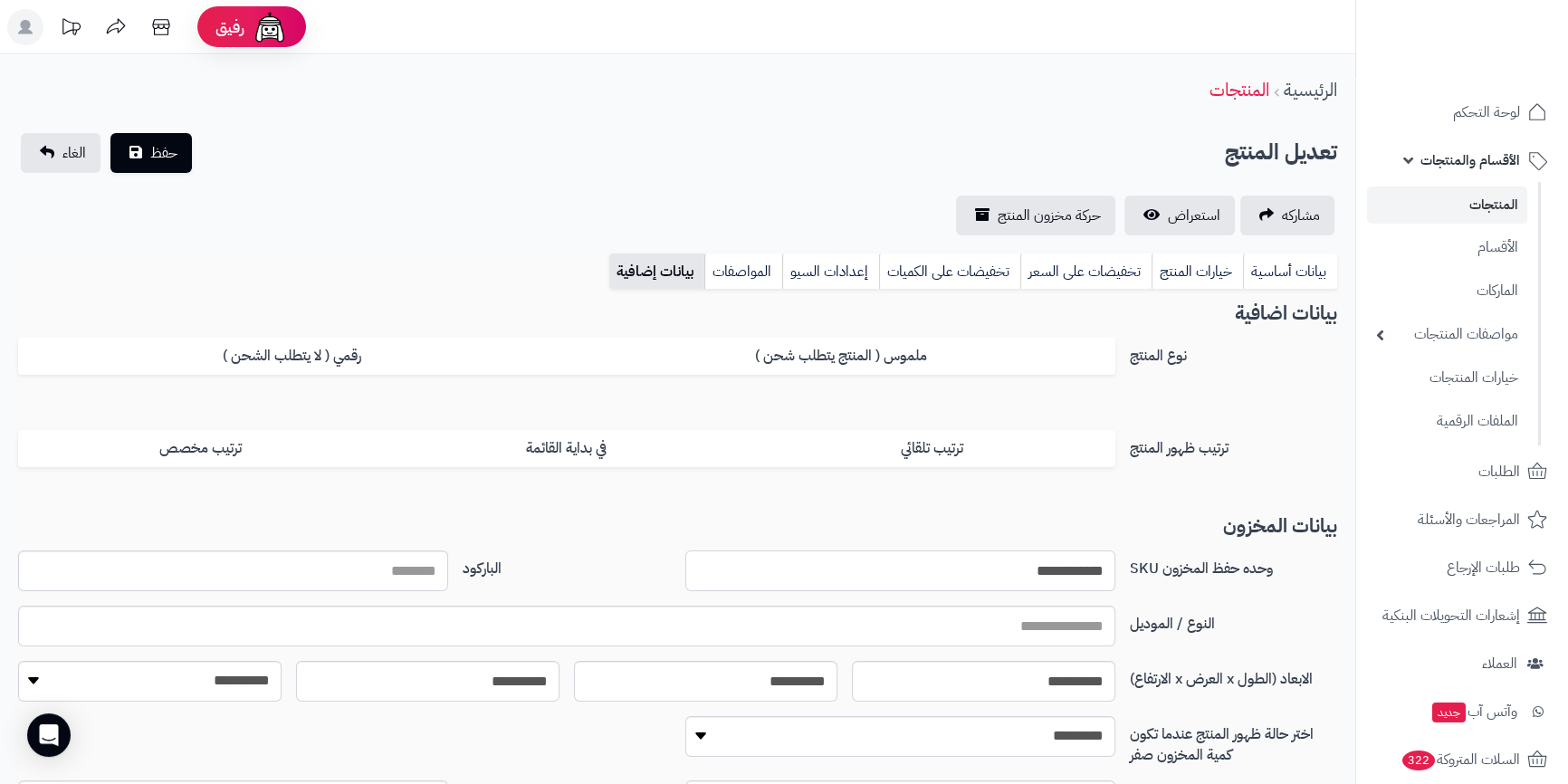
click at [998, 574] on input "**********" at bounding box center [900, 572] width 430 height 41
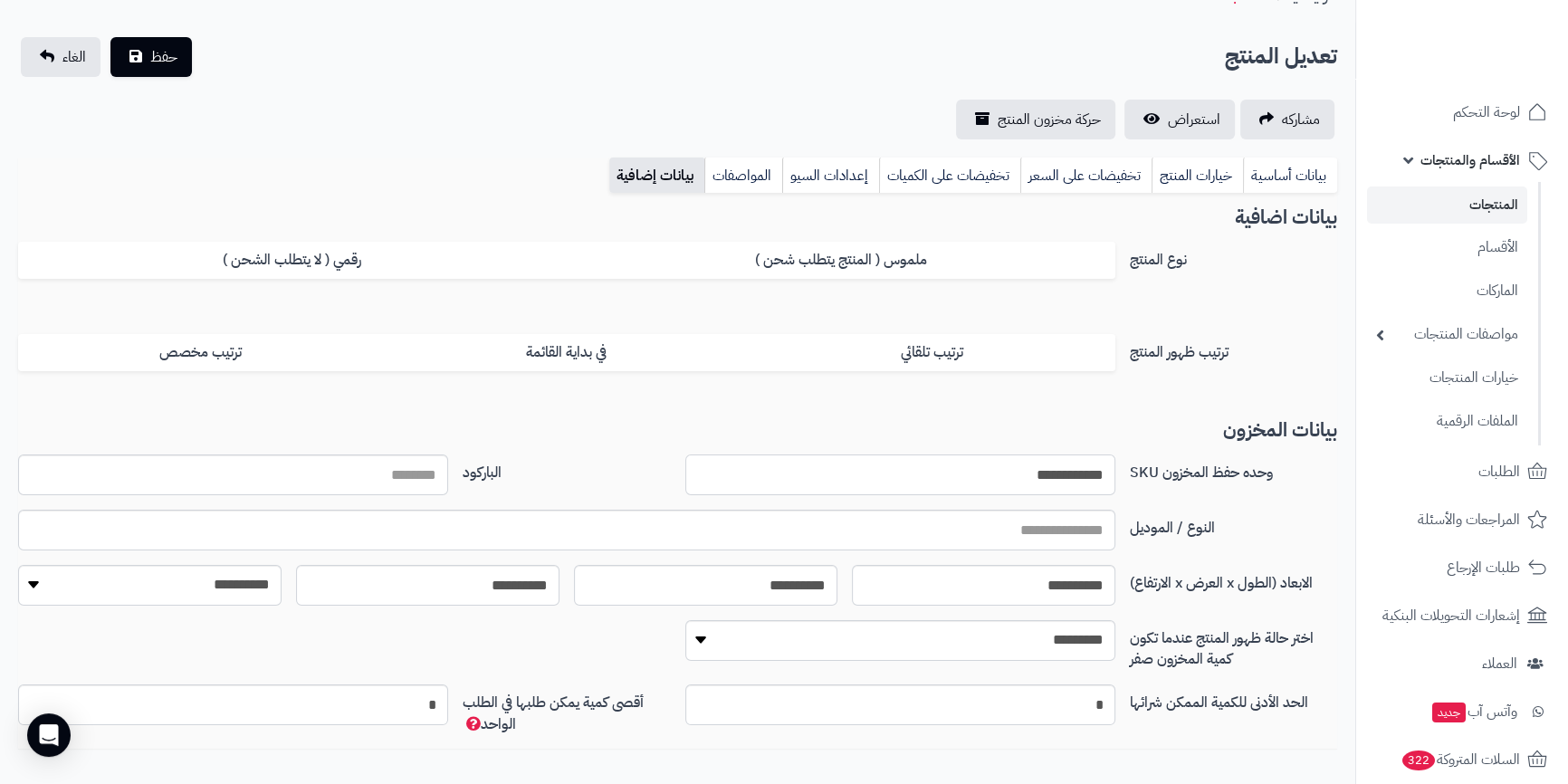
scroll to position [202, 0]
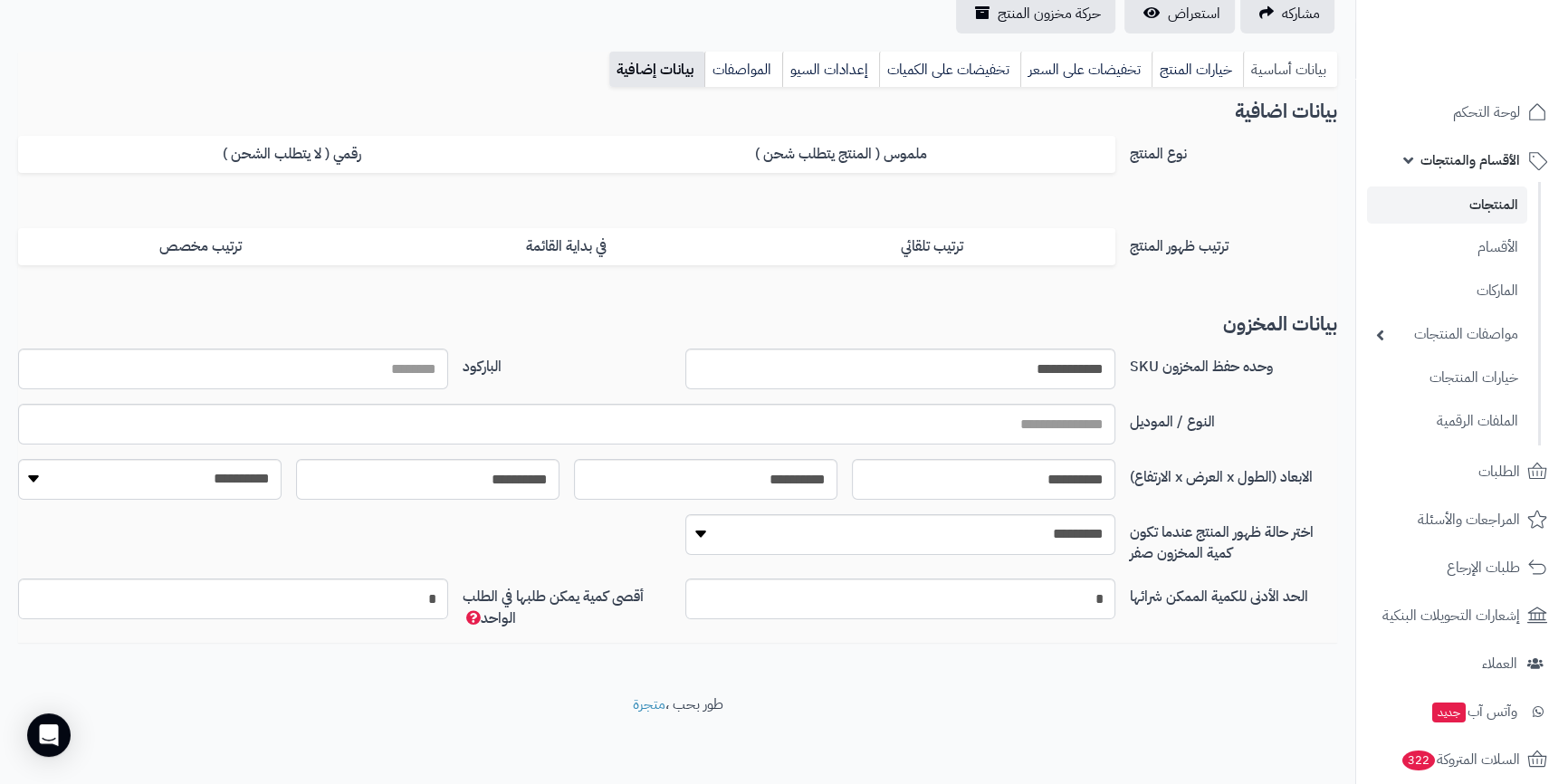
click at [1279, 80] on link "بيانات أساسية" at bounding box center [1290, 69] width 94 height 36
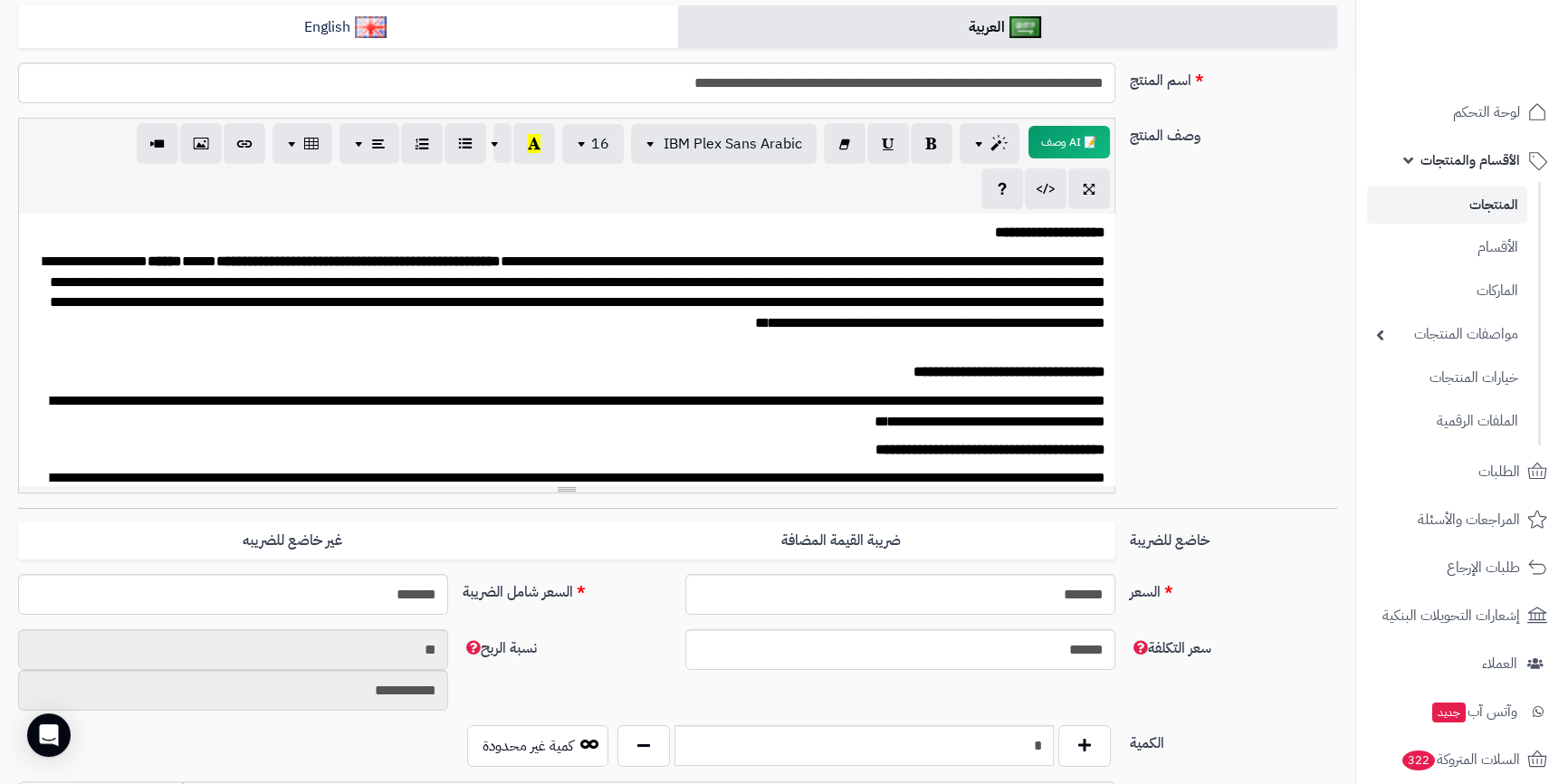
scroll to position [532, 0]
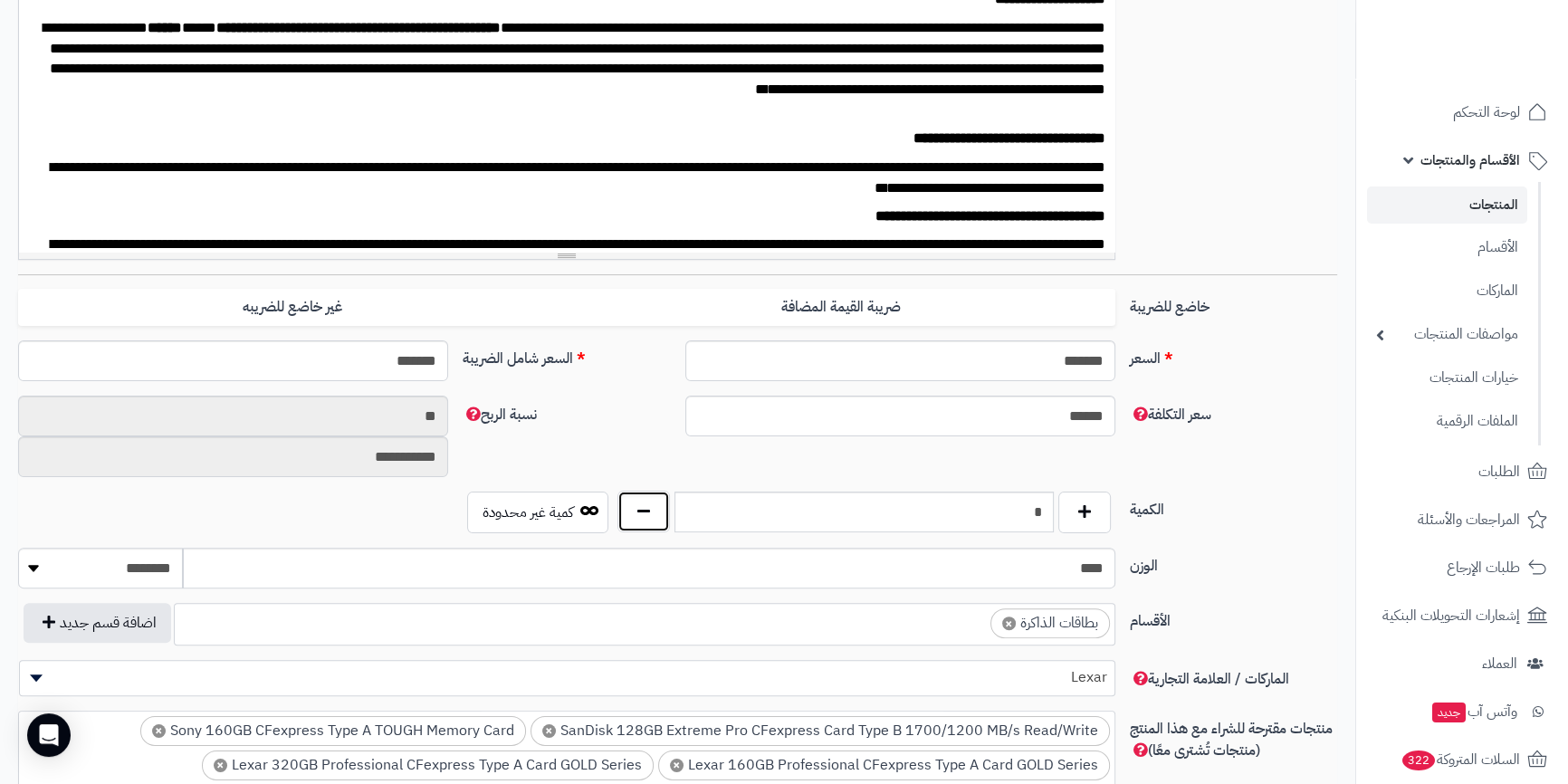
click at [654, 525] on button "button" at bounding box center [644, 511] width 52 height 42
type input "*"
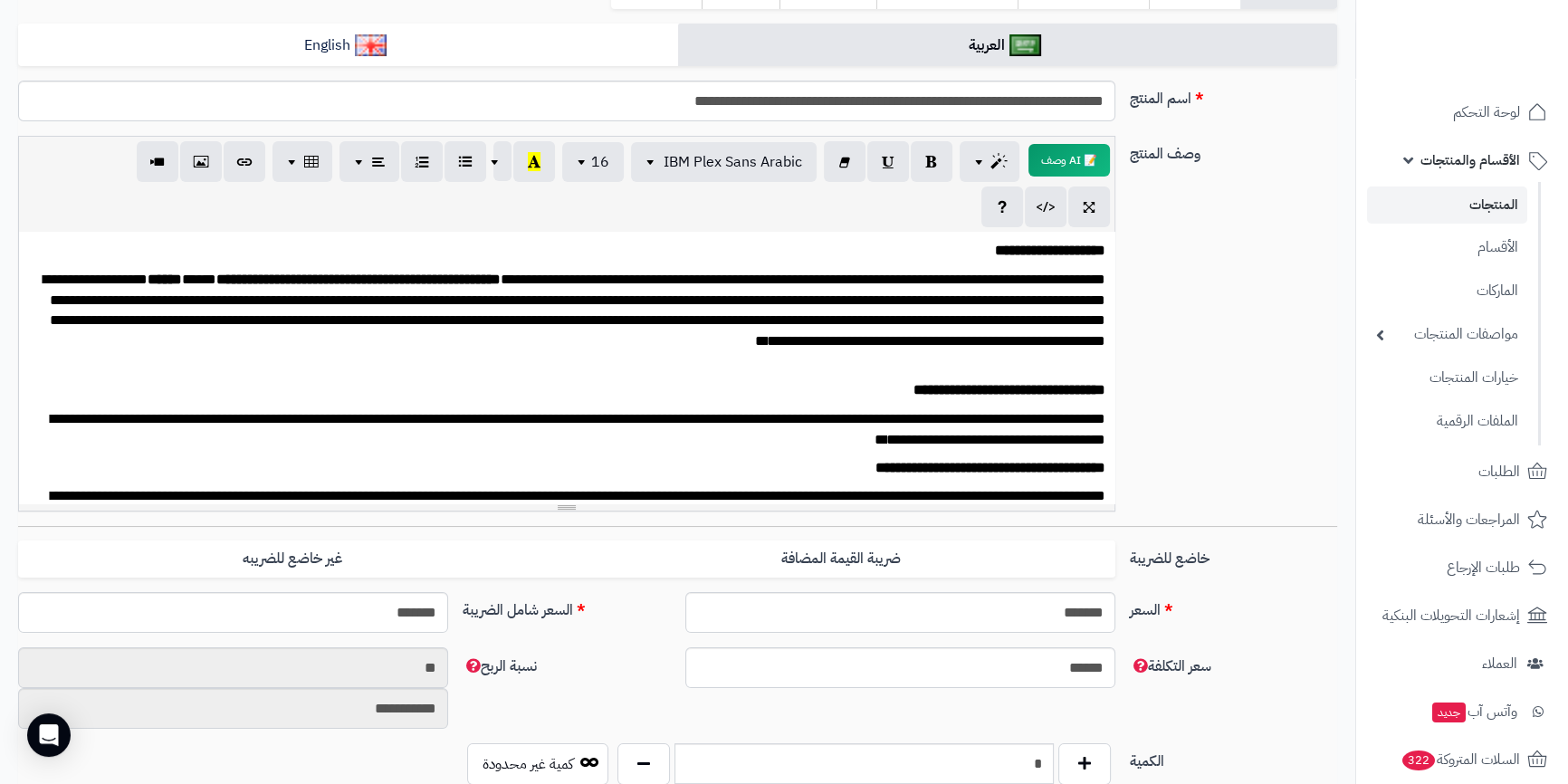
scroll to position [0, 0]
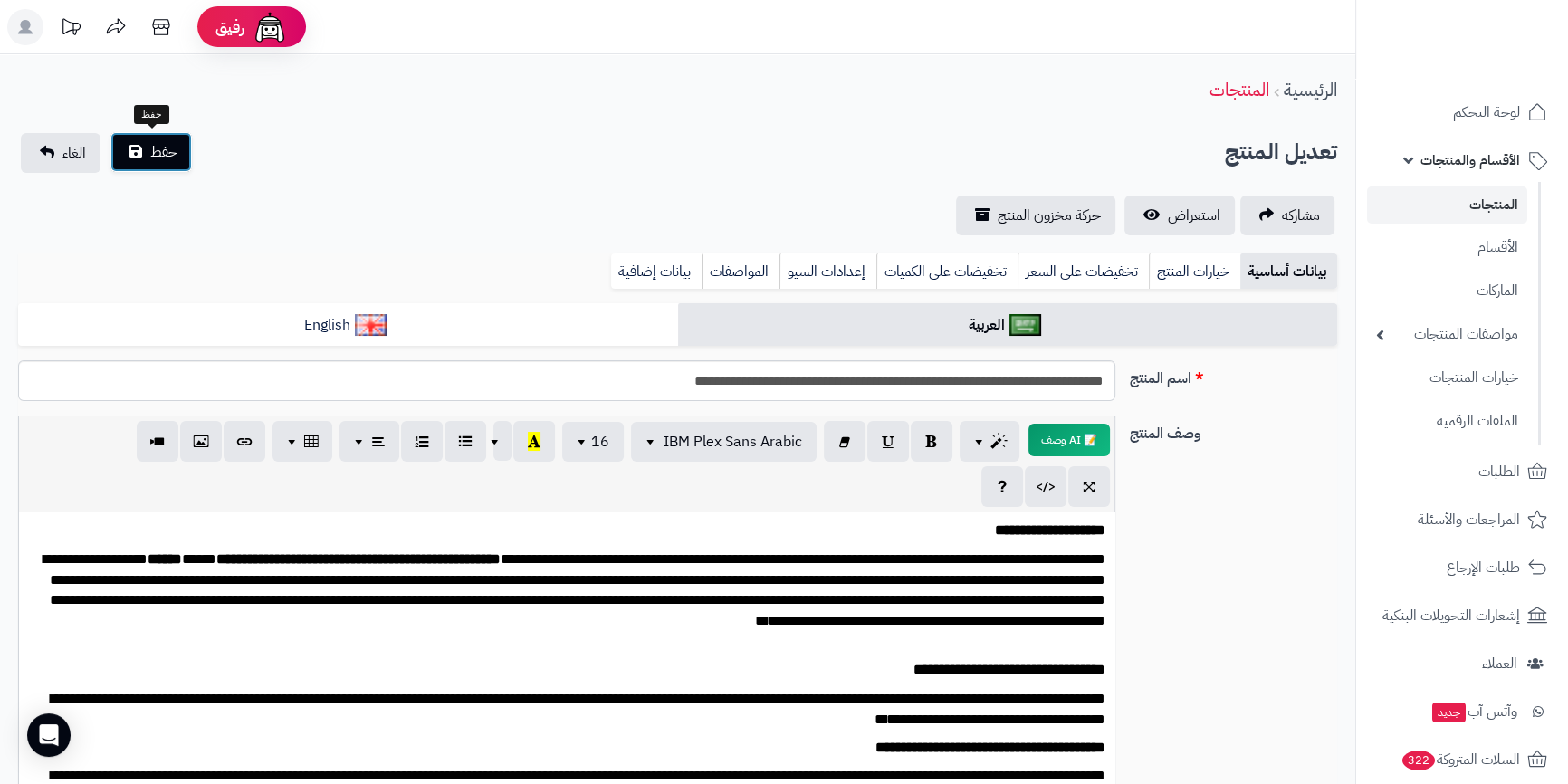
click at [173, 146] on span "حفظ" at bounding box center [164, 152] width 27 height 21
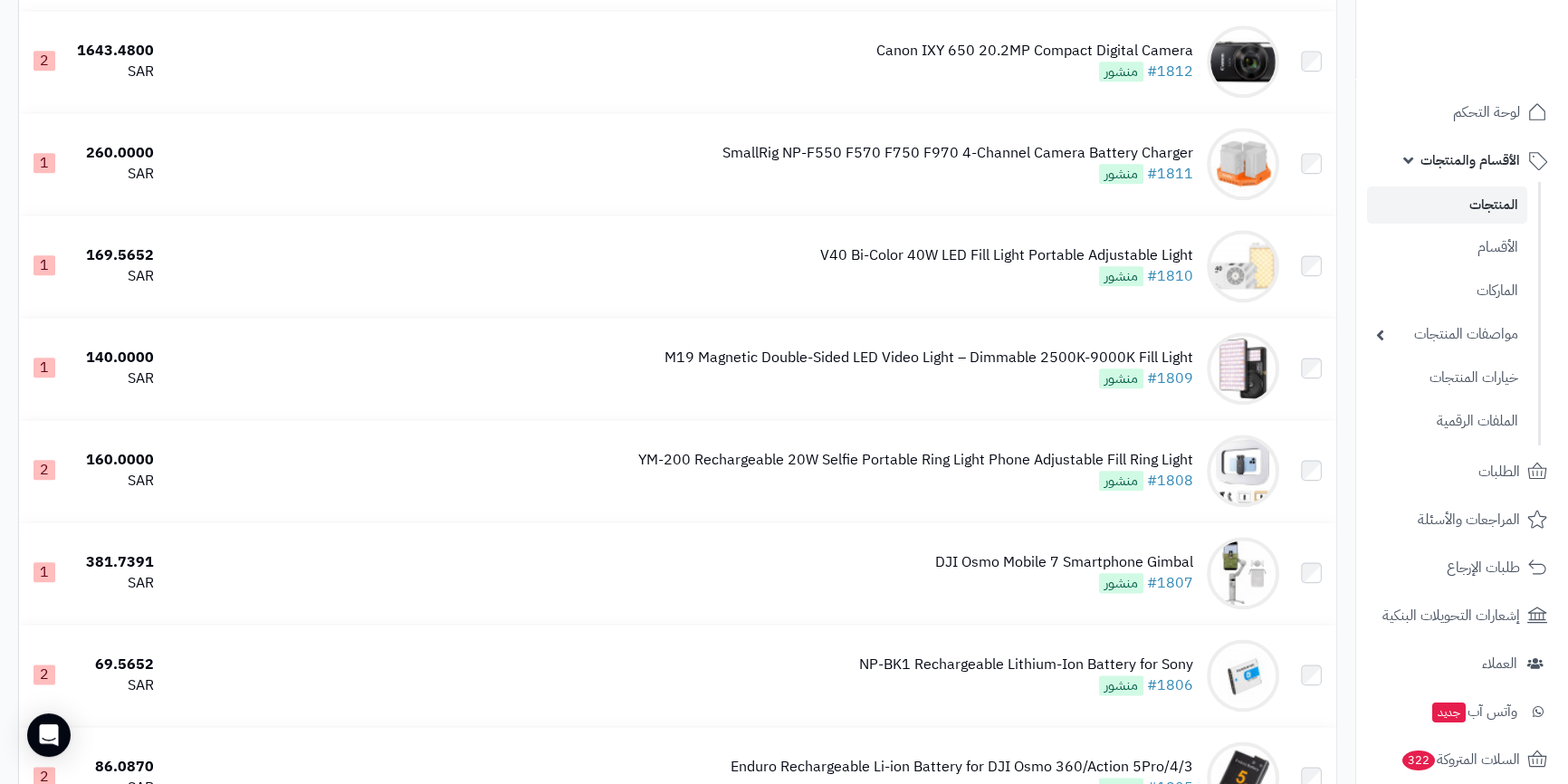
scroll to position [9932, 0]
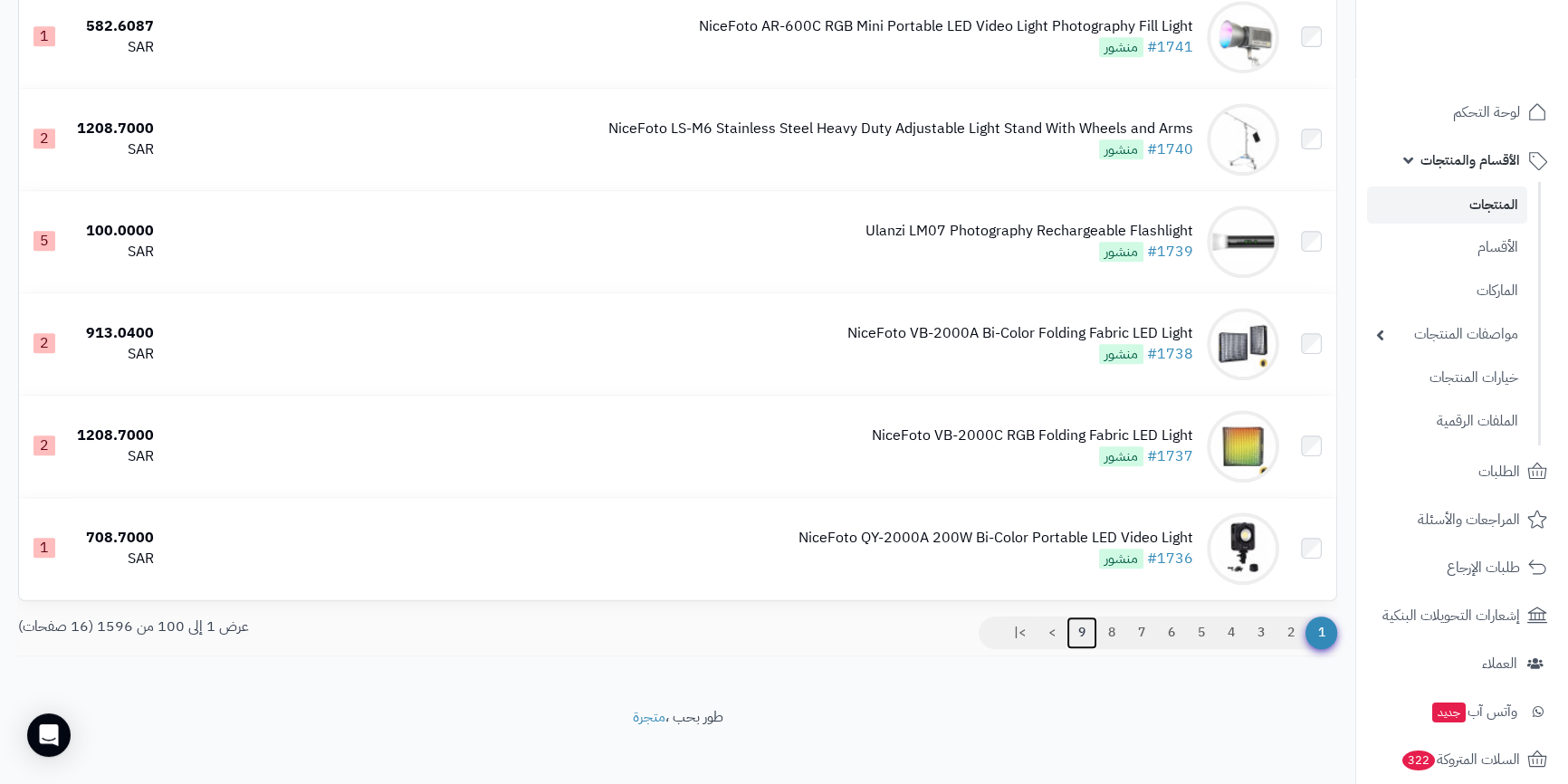
click at [1073, 617] on link "9" at bounding box center [1082, 634] width 31 height 33
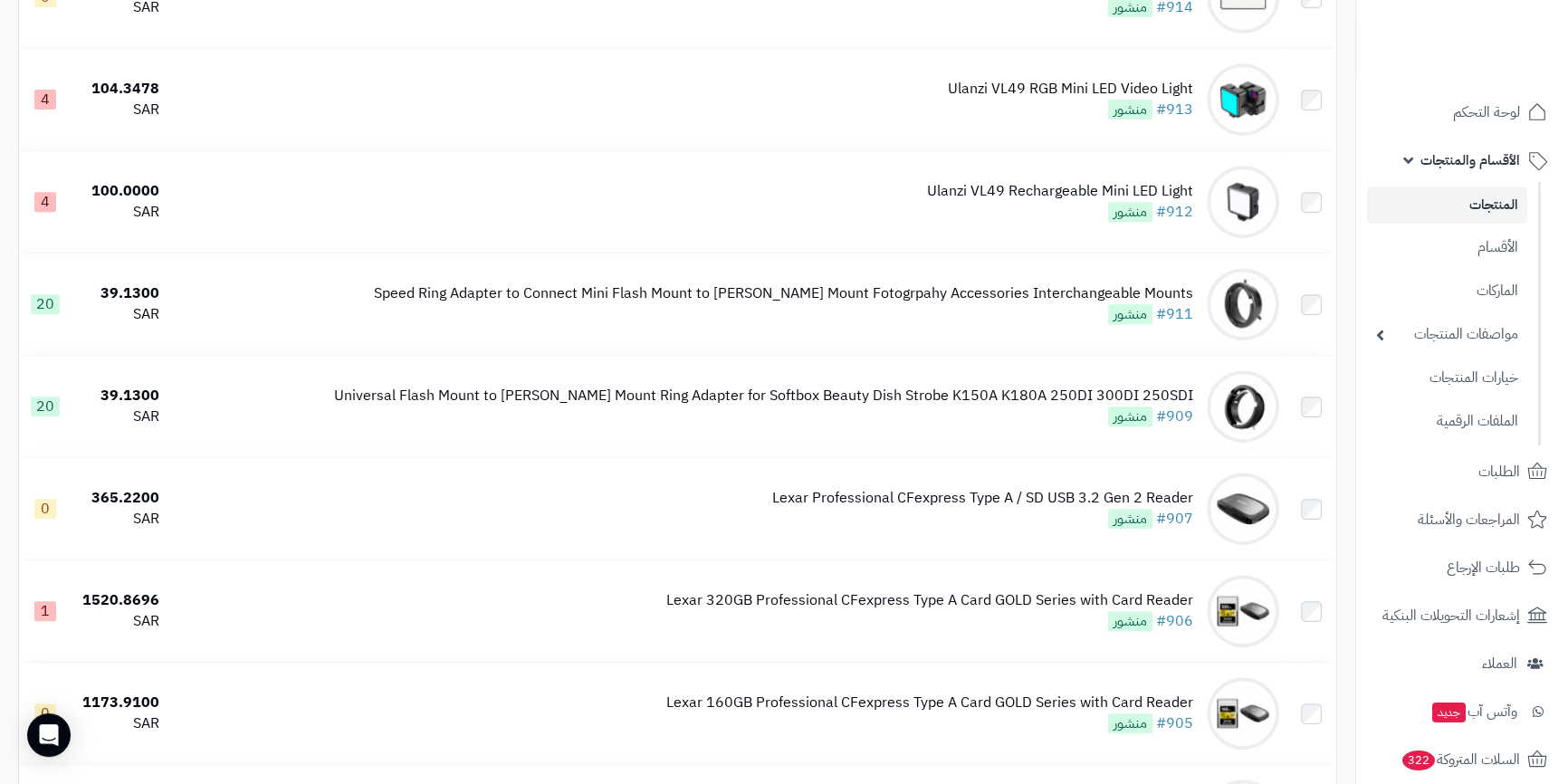
scroll to position [1152, 0]
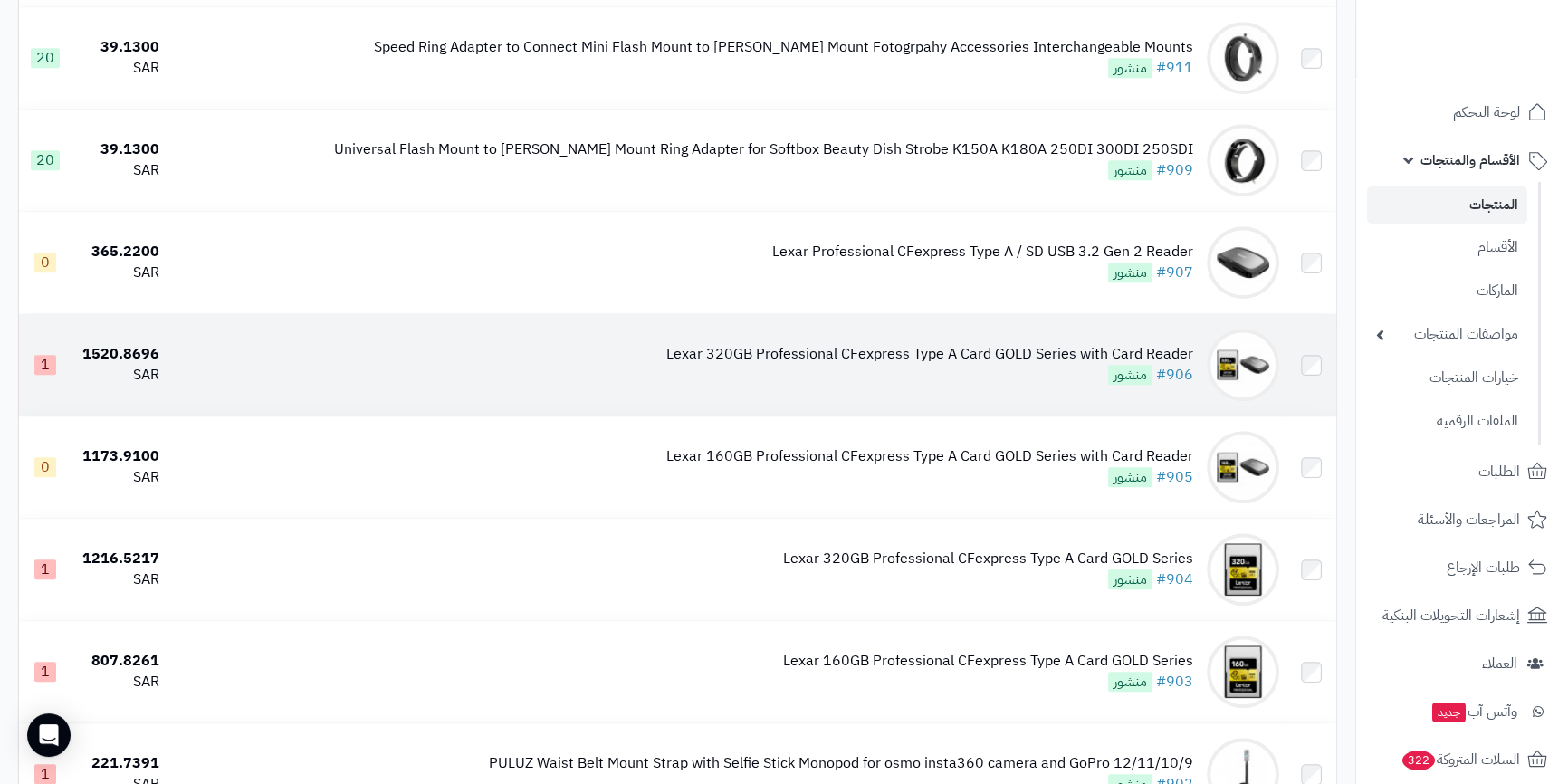
click at [909, 375] on div "Lexar 320GB Professional CFexpress Type A Card GOLD Series with Card Reader #90…" at bounding box center [929, 365] width 527 height 42
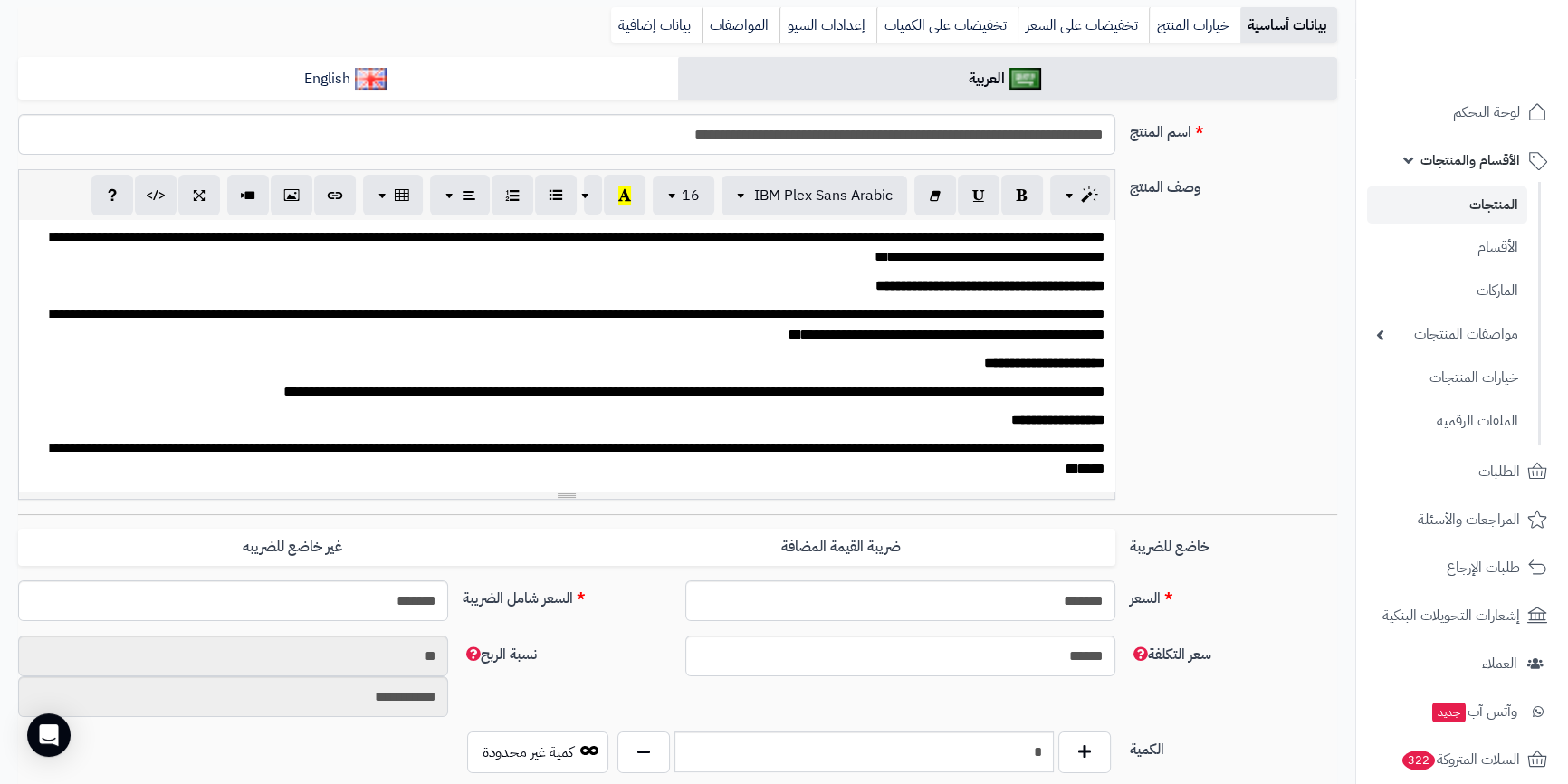
scroll to position [196, 0]
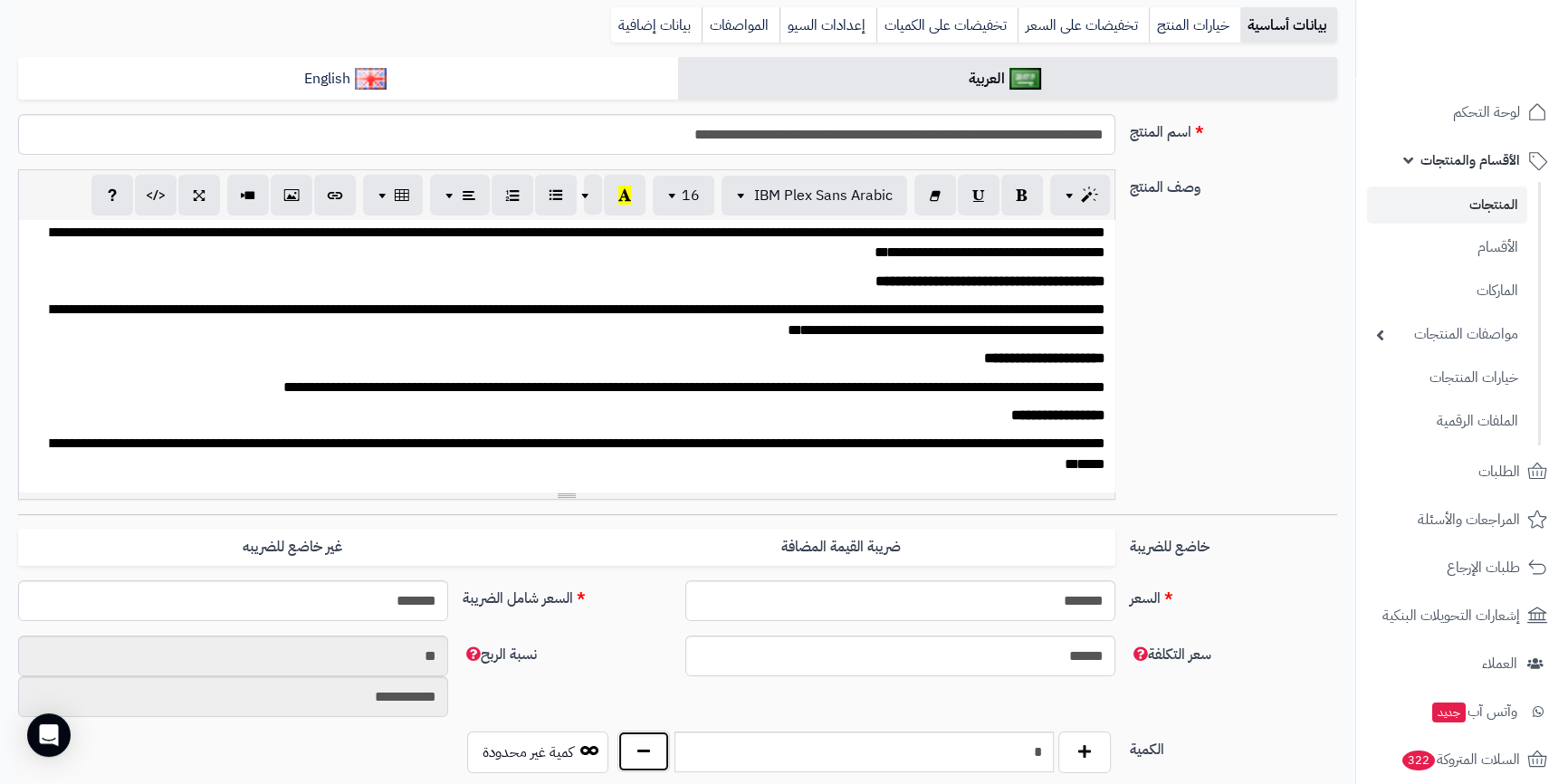
click at [663, 751] on button "button" at bounding box center [644, 751] width 52 height 42
type input "*"
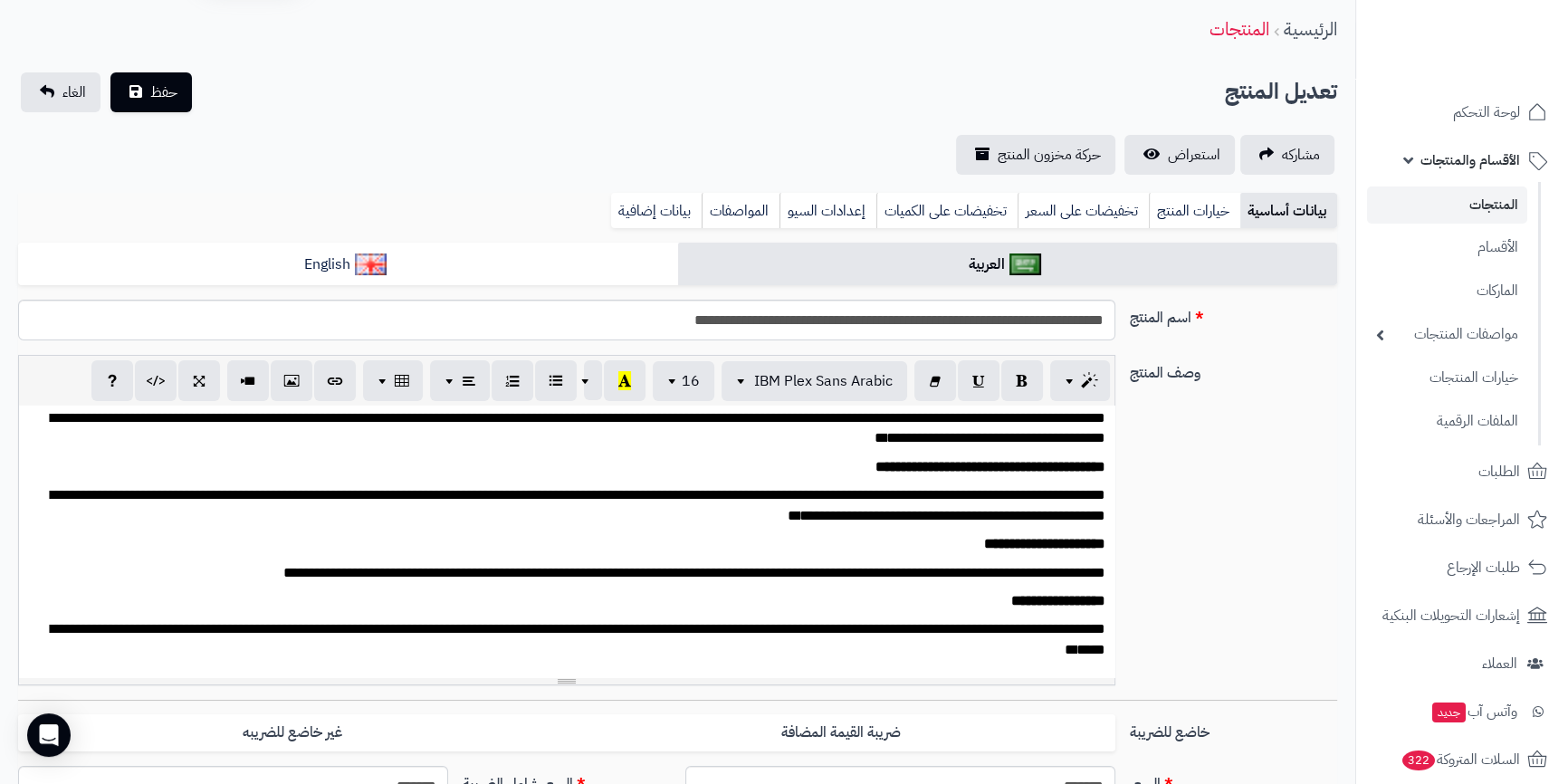
scroll to position [0, 0]
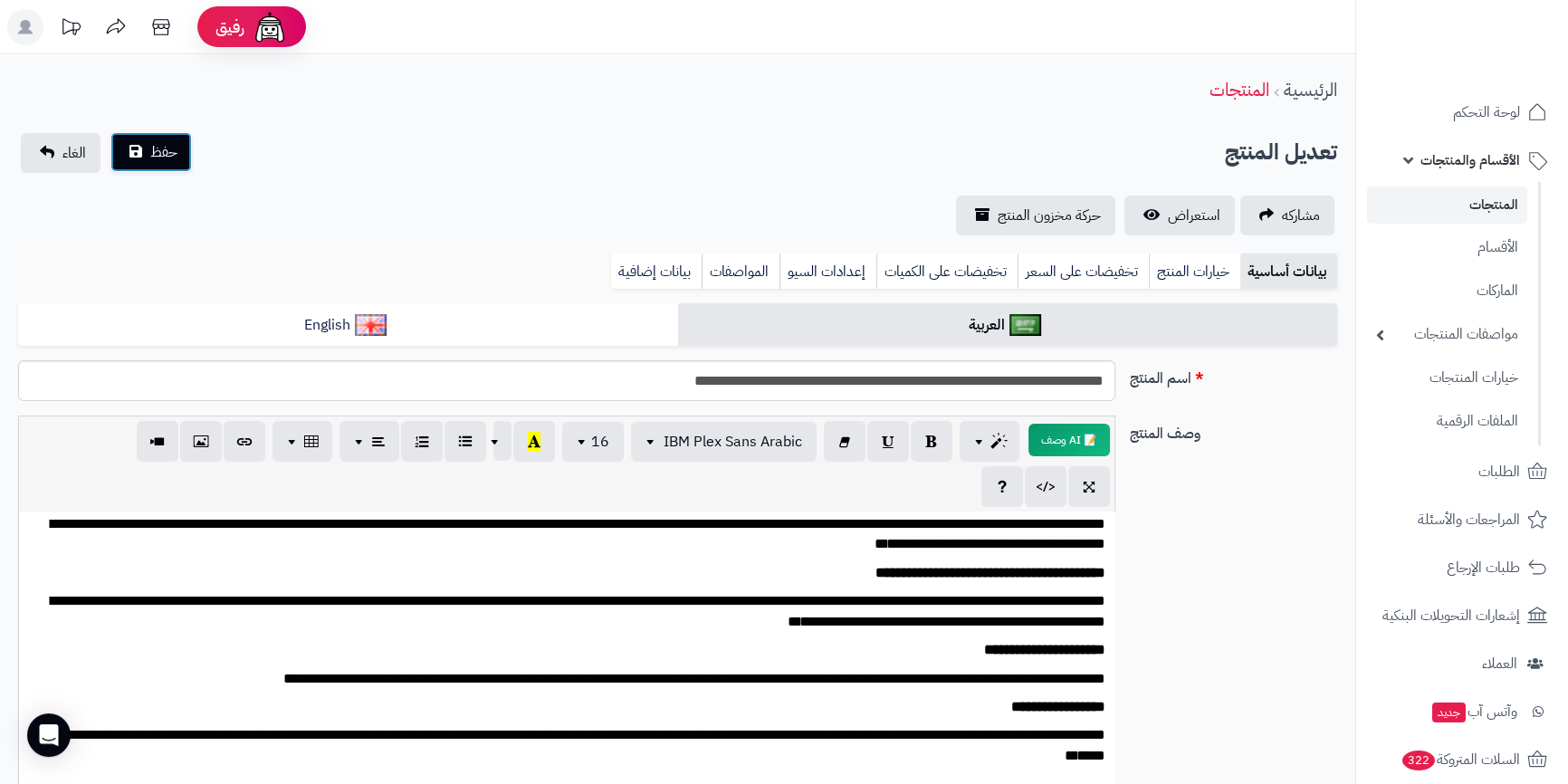
click at [160, 164] on button "حفظ" at bounding box center [151, 151] width 81 height 40
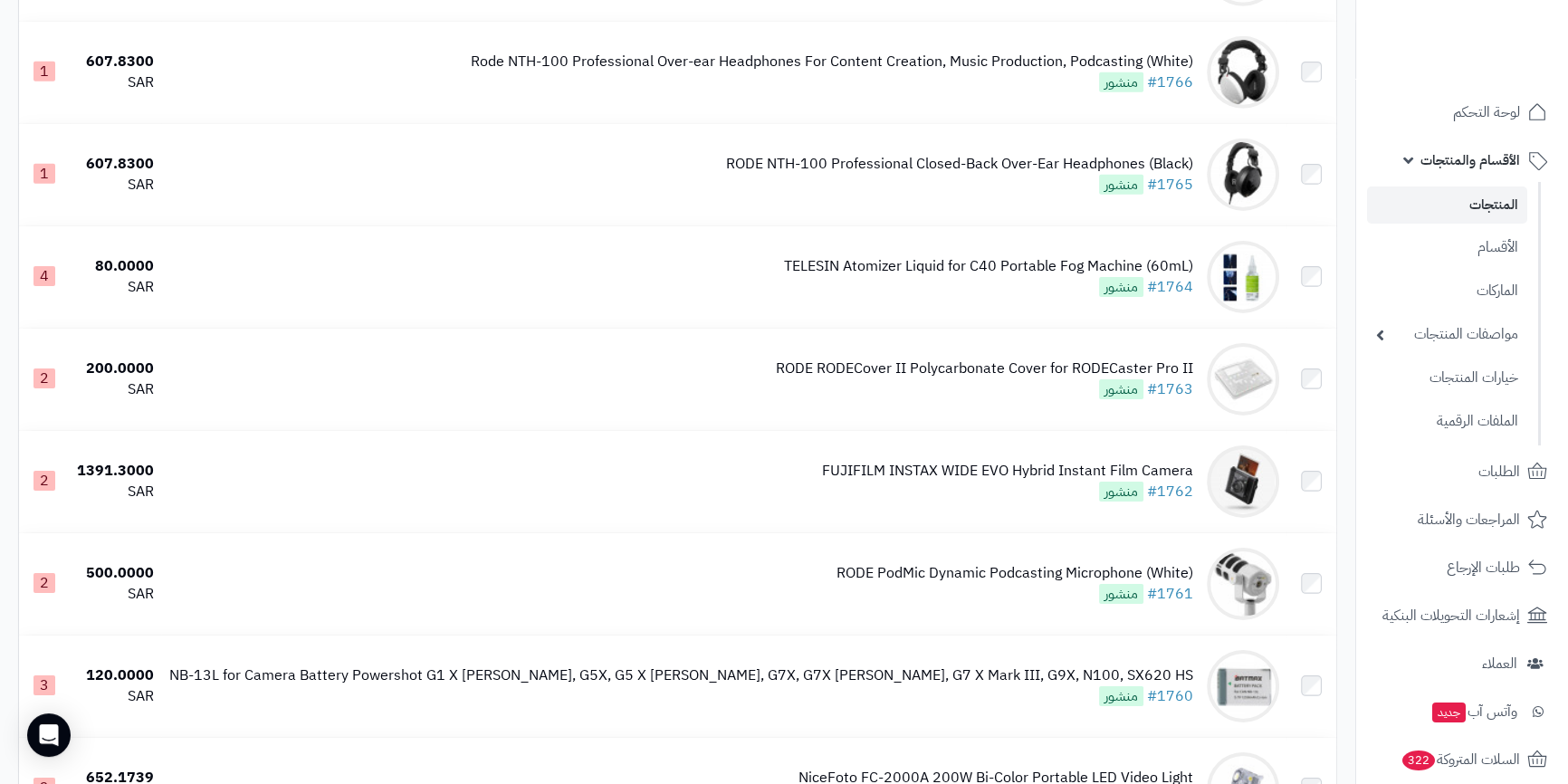
scroll to position [9932, 0]
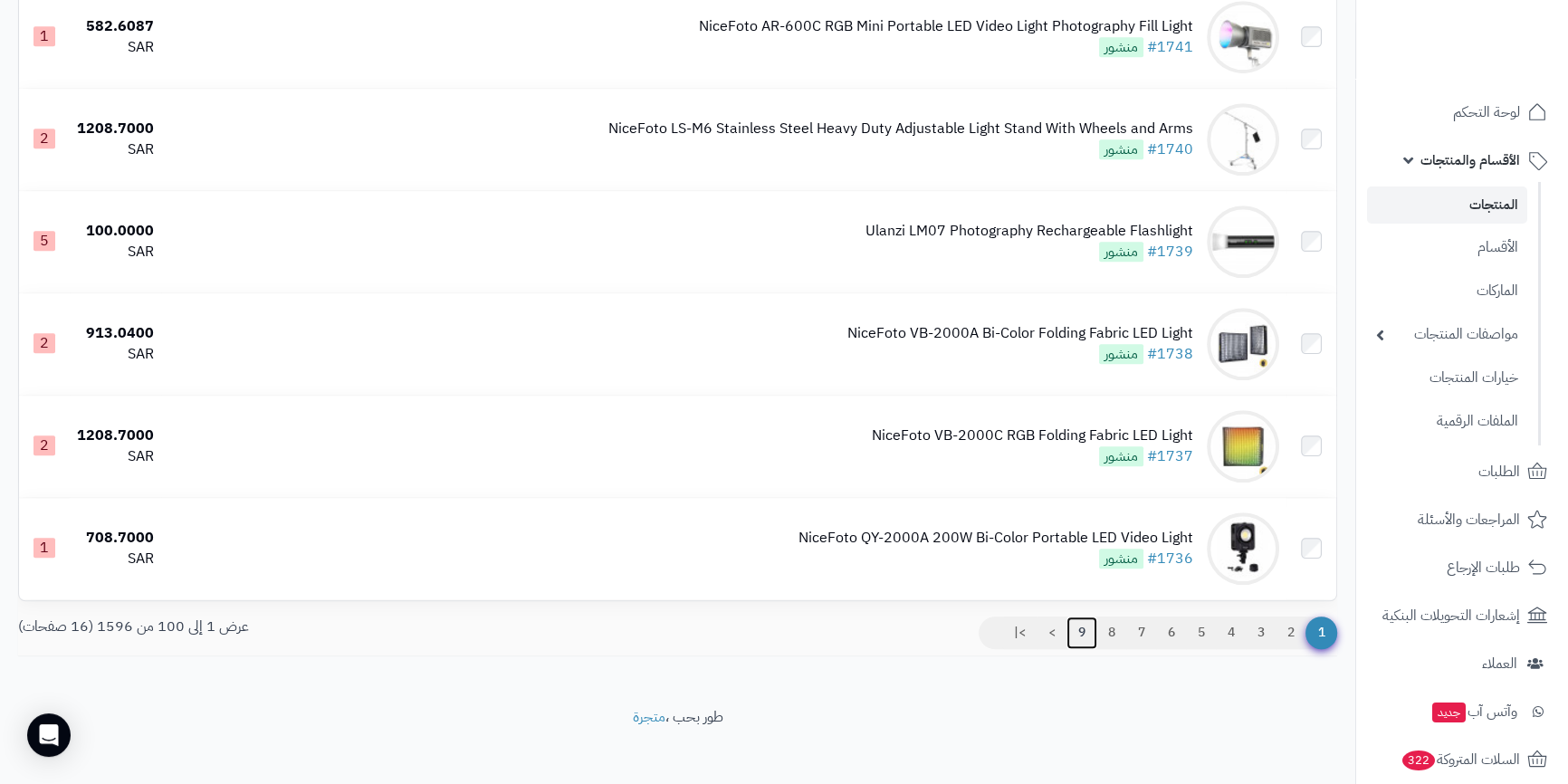
click at [1082, 617] on link "9" at bounding box center [1082, 634] width 31 height 33
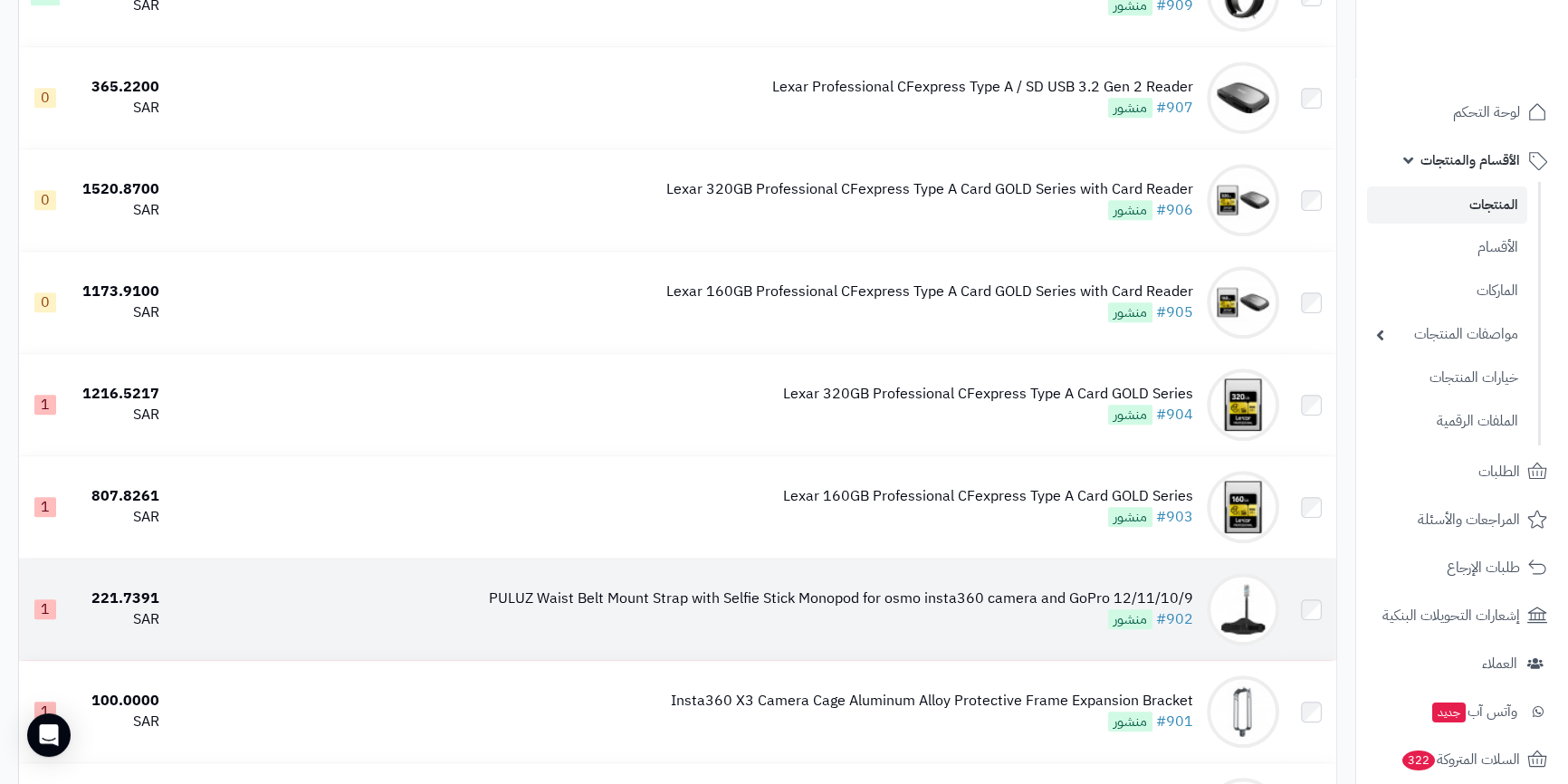
scroll to position [1399, 0]
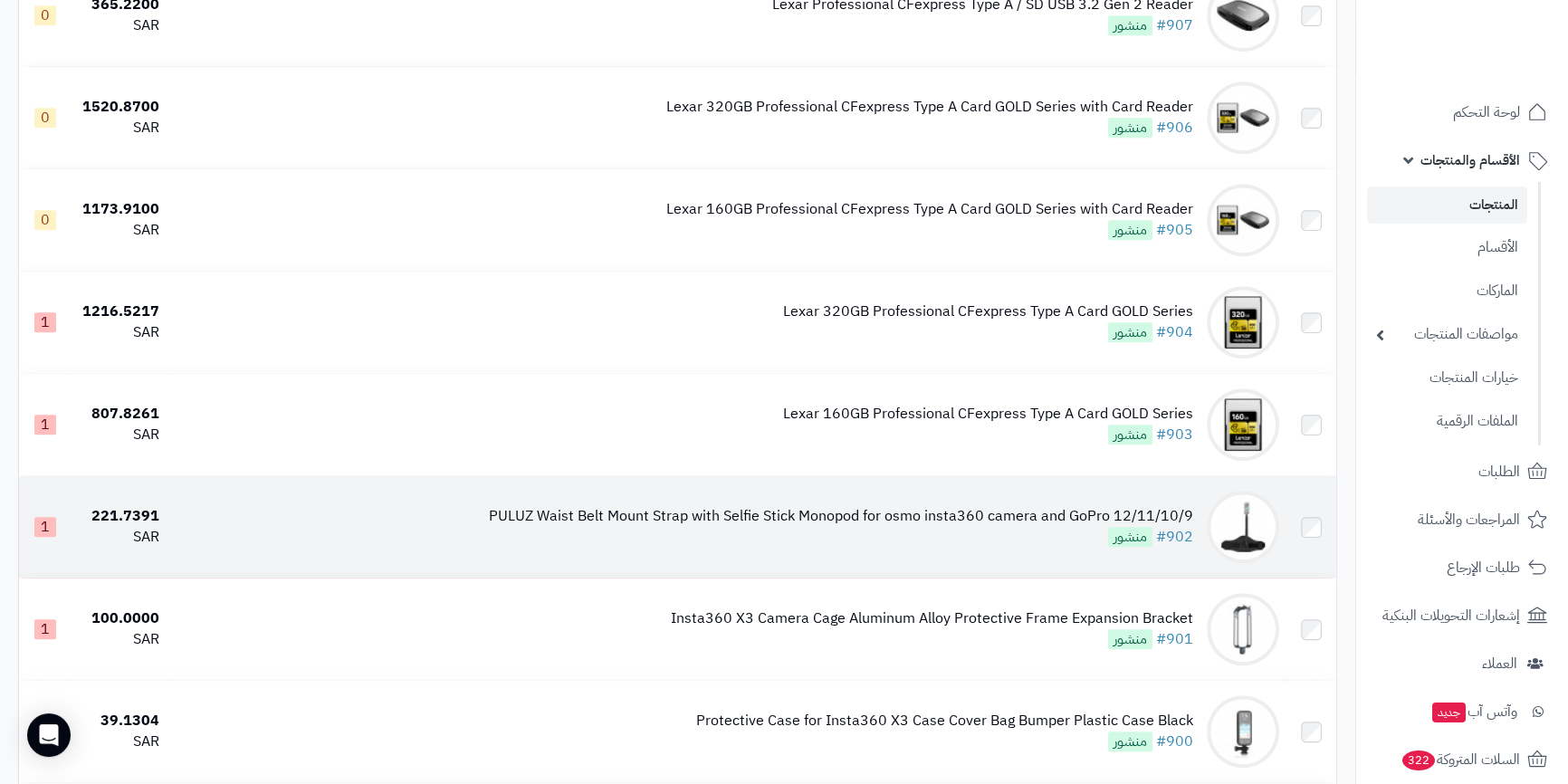
click at [890, 506] on div "PULUZ Waist Belt Mount Strap with Selfie Stick Monopod for osmo insta360 camera…" at bounding box center [841, 516] width 704 height 20
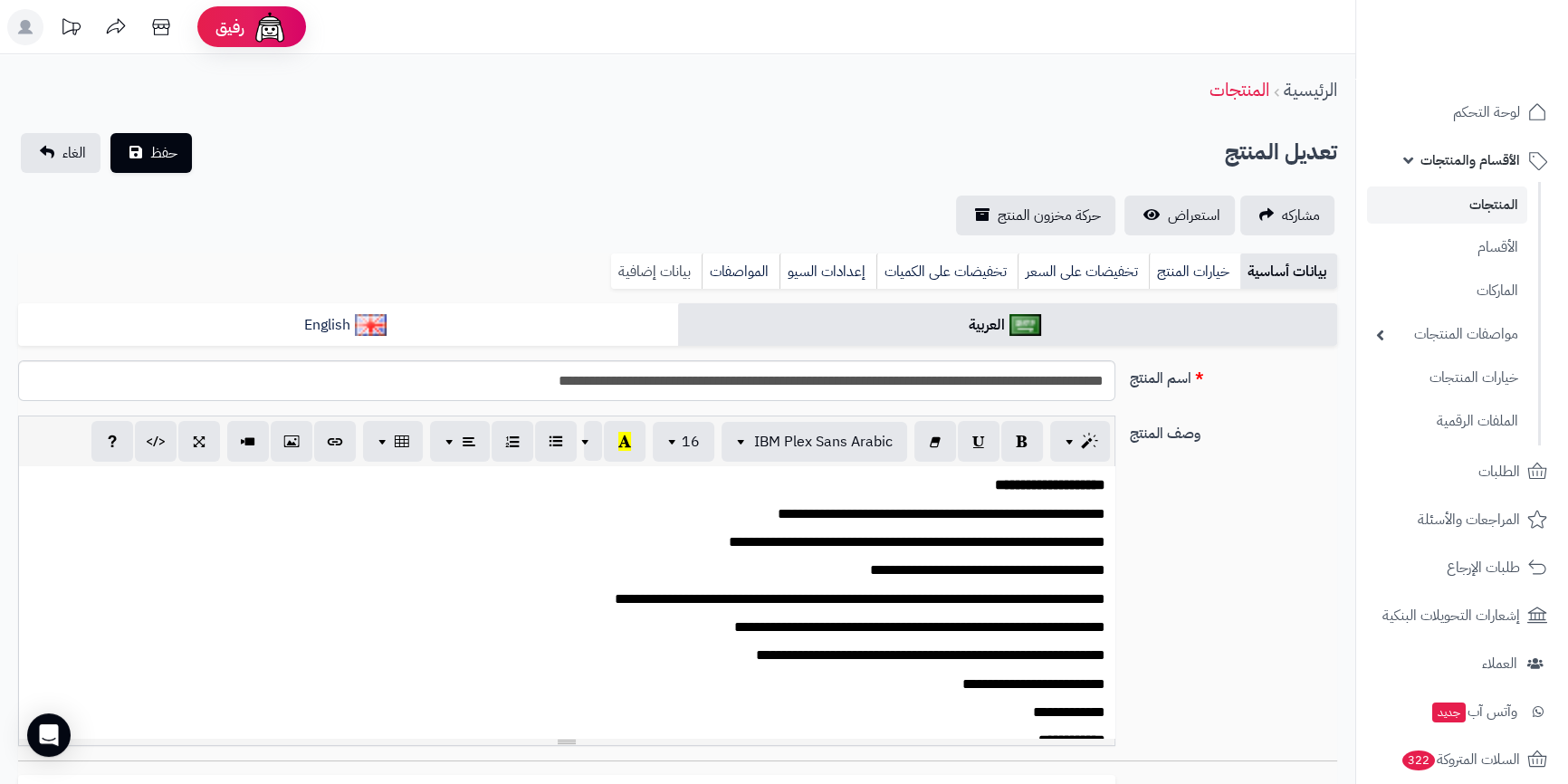
click at [662, 267] on link "بيانات إضافية" at bounding box center [656, 271] width 90 height 36
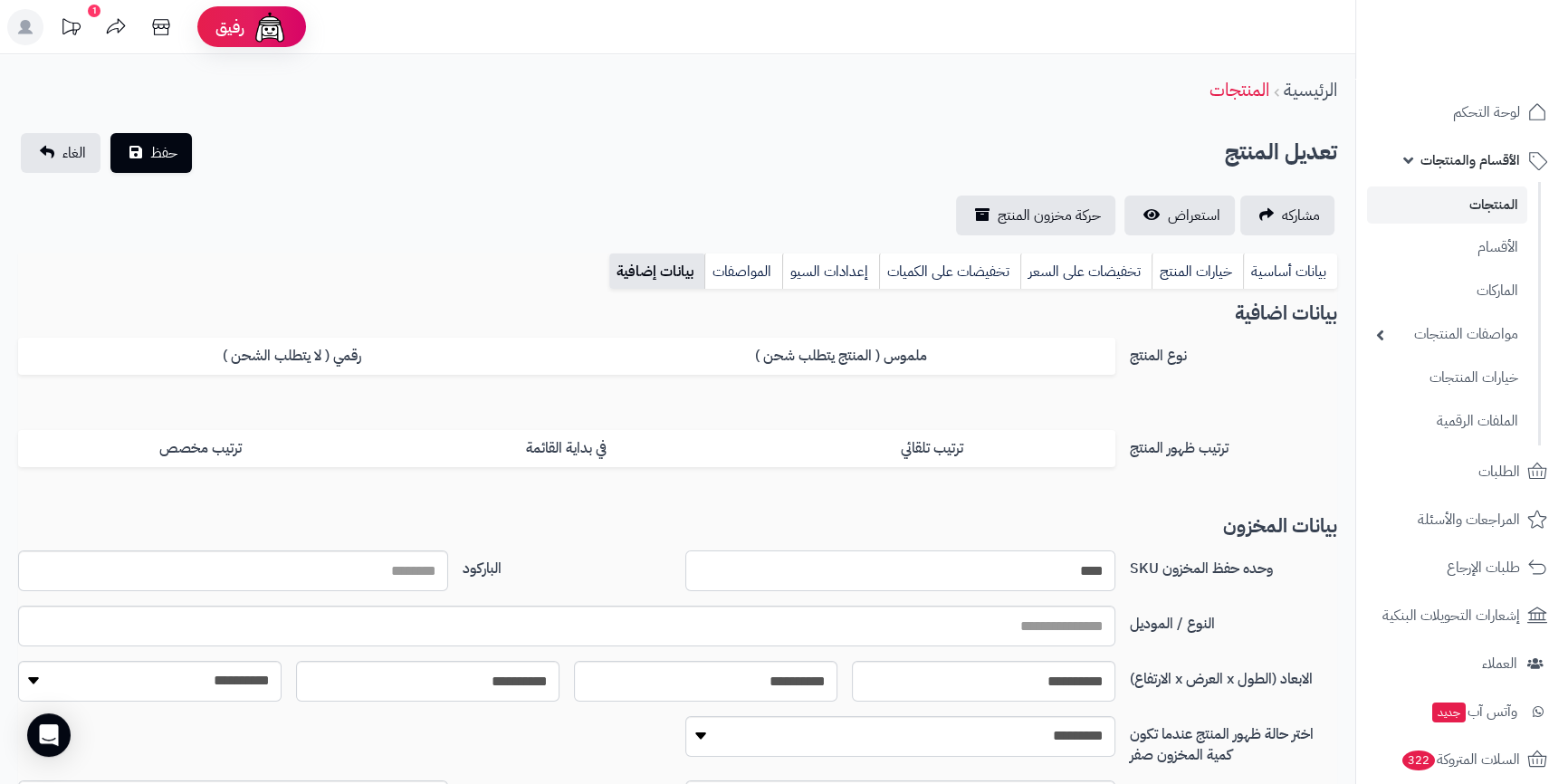
click at [1039, 579] on input "****" at bounding box center [900, 572] width 430 height 41
click at [1322, 270] on link "بيانات أساسية" at bounding box center [1290, 271] width 94 height 36
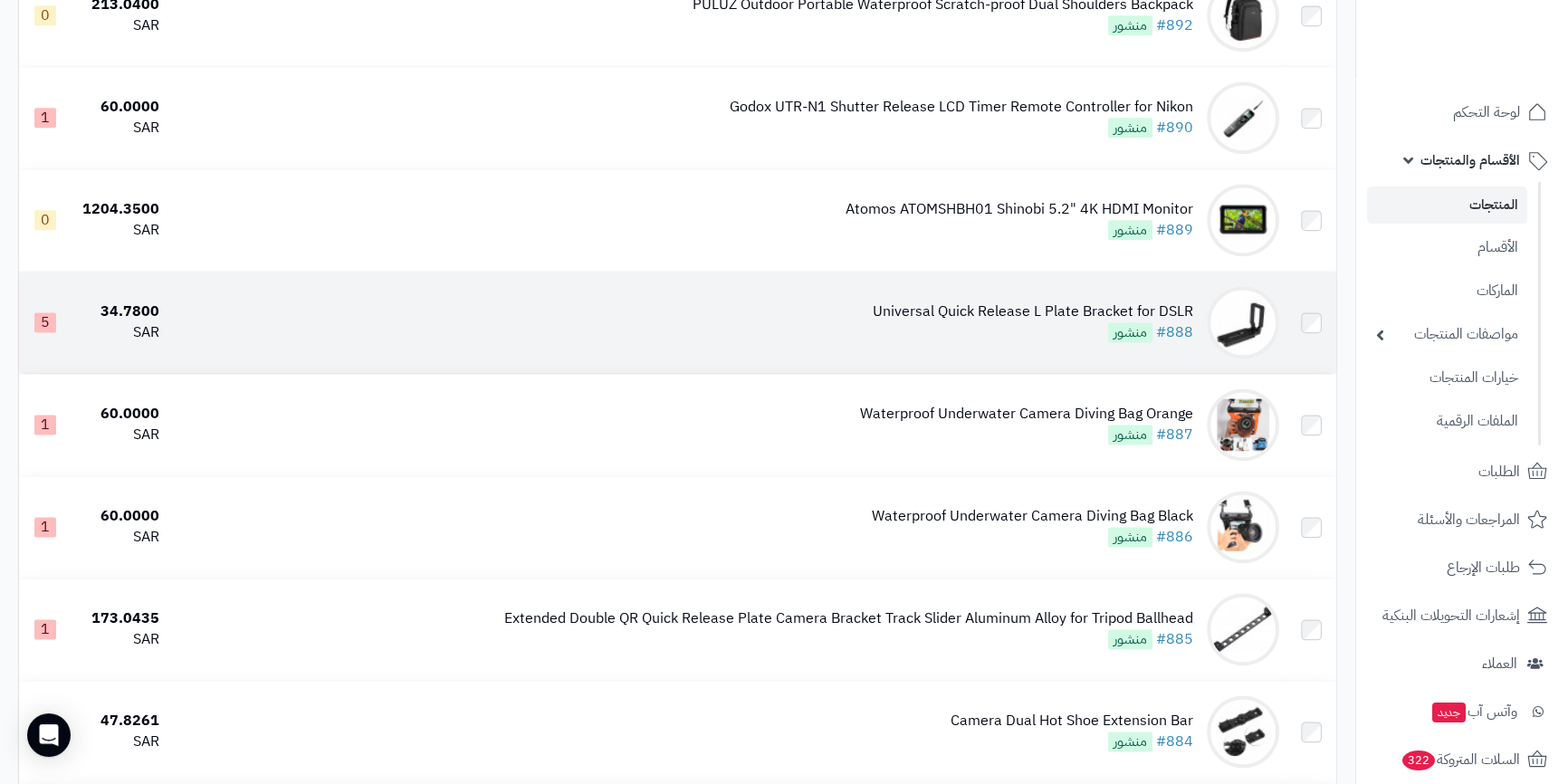
scroll to position [2963, 0]
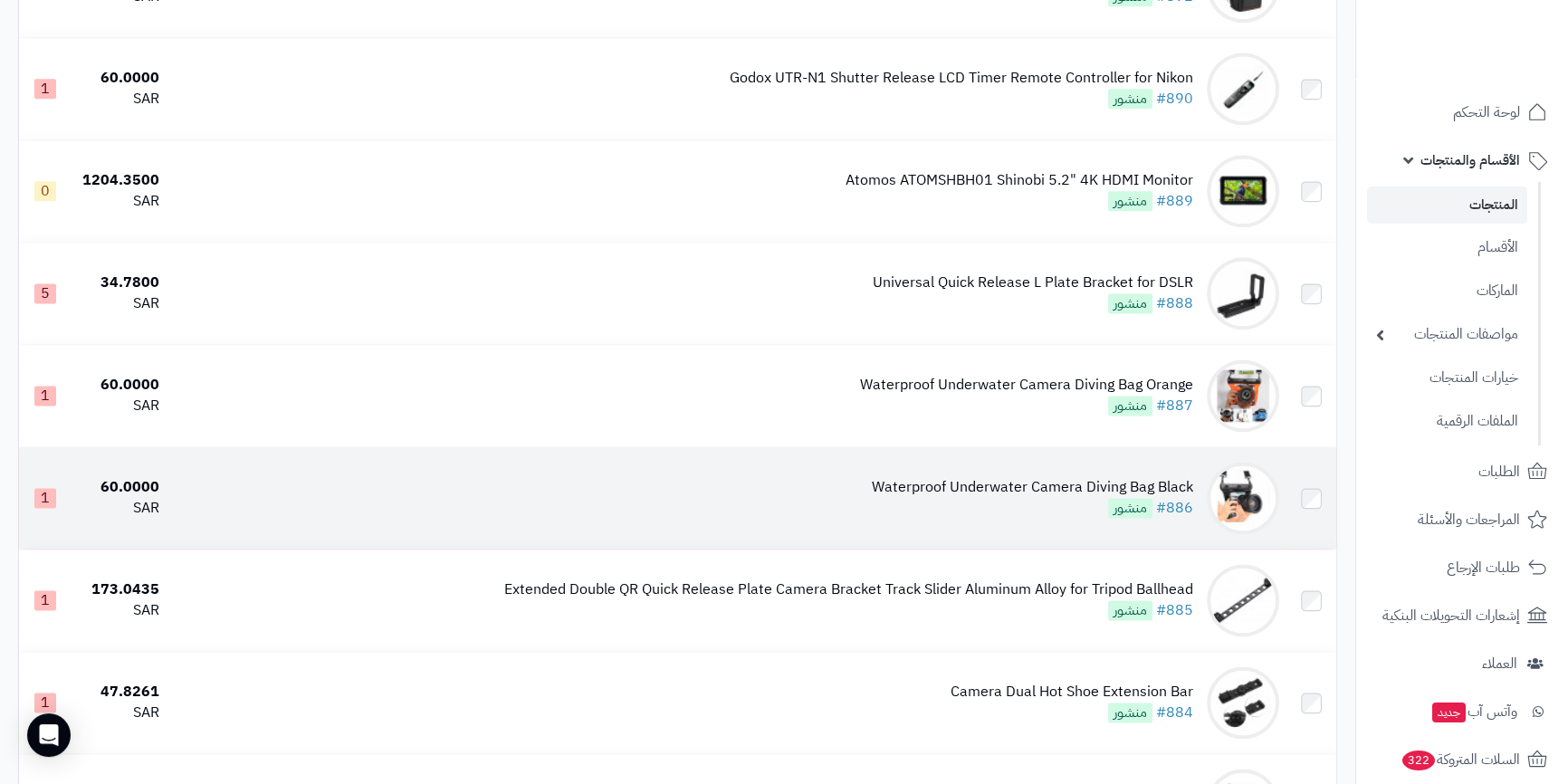
click at [888, 462] on td "Waterproof Underwater Camera Diving Bag Black #886 منشور" at bounding box center [726, 498] width 1120 height 102
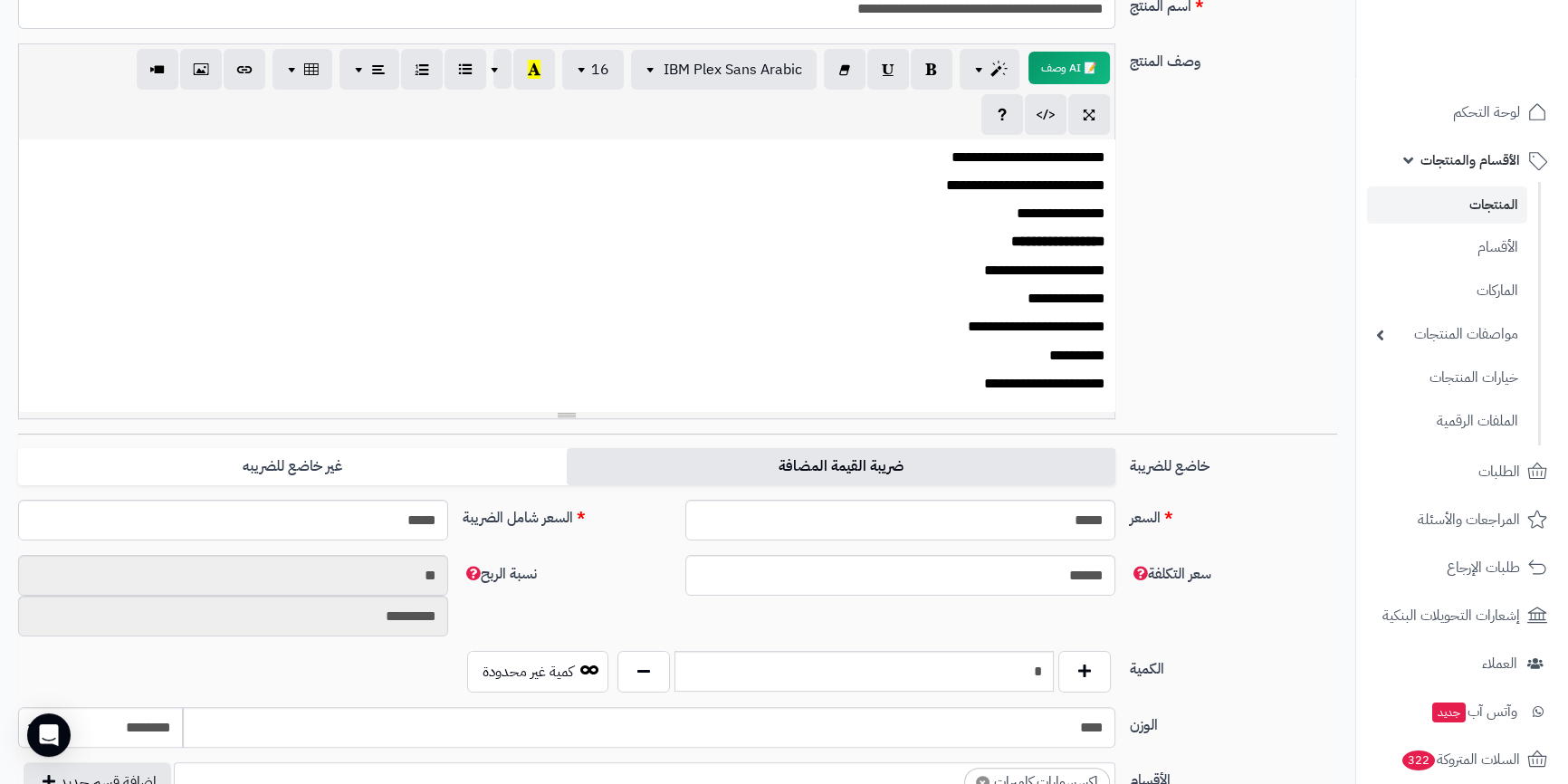
scroll to position [127, 0]
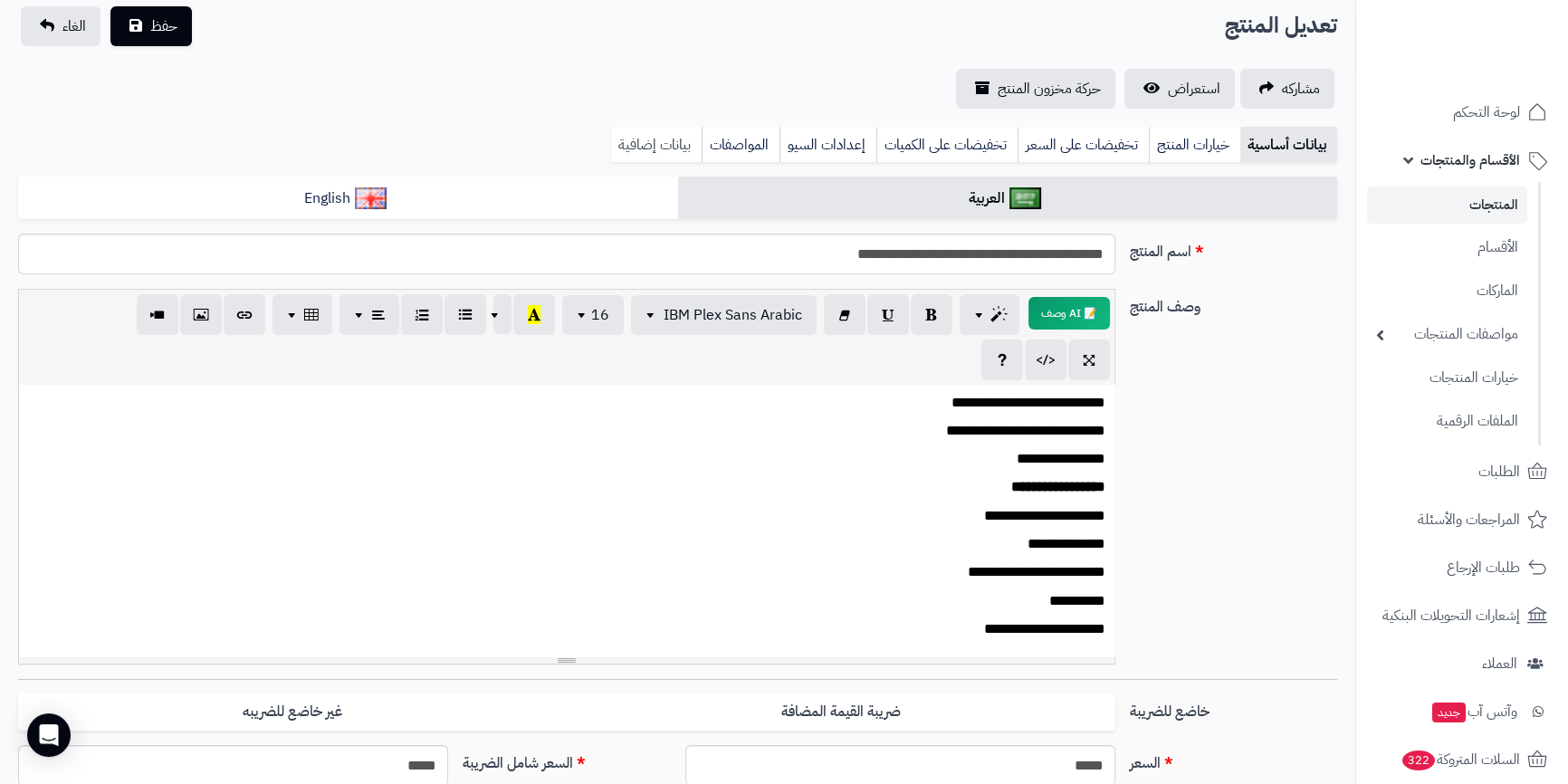
click at [650, 144] on link "بيانات إضافية" at bounding box center [656, 145] width 90 height 36
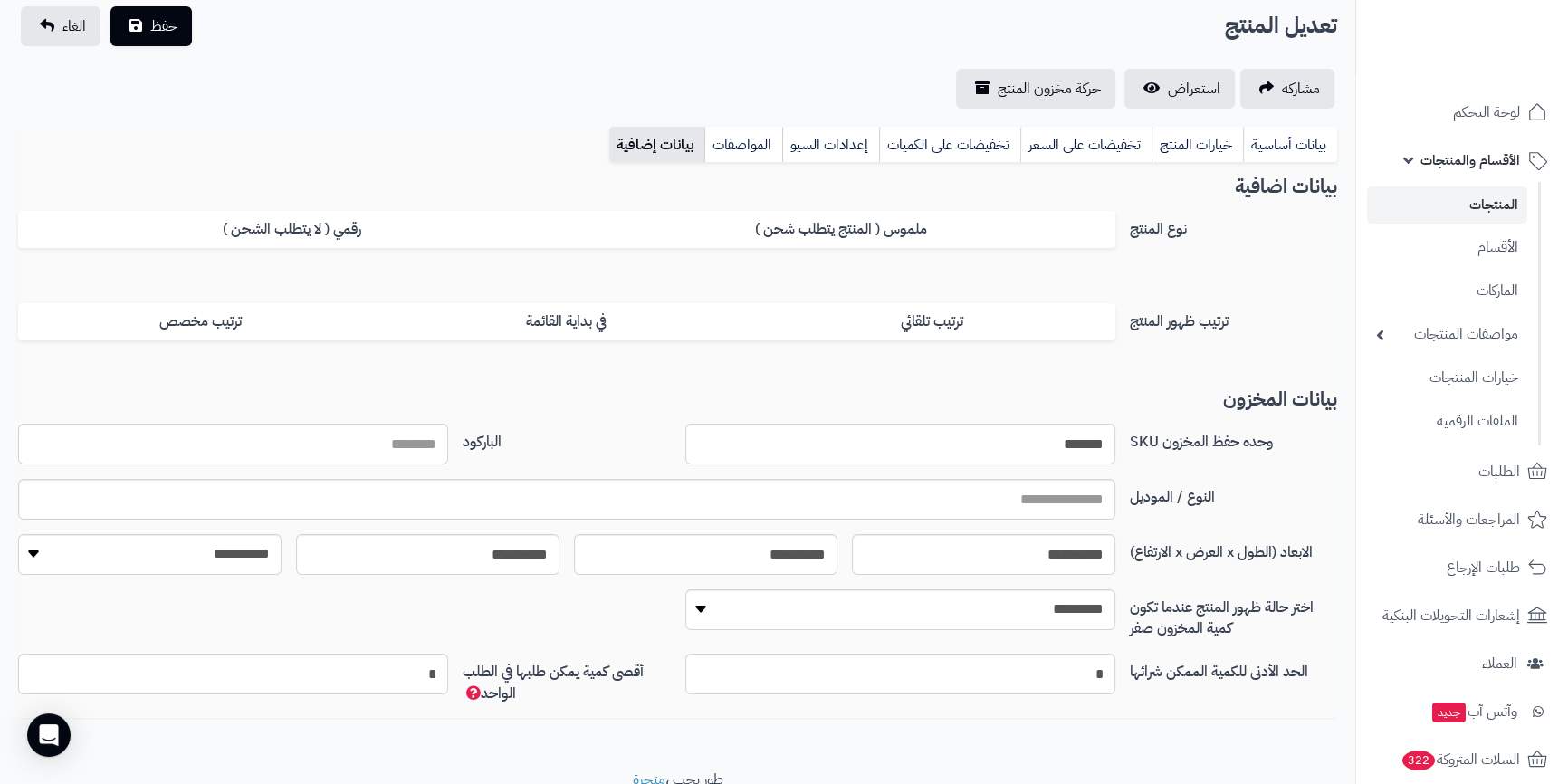
scroll to position [202, 0]
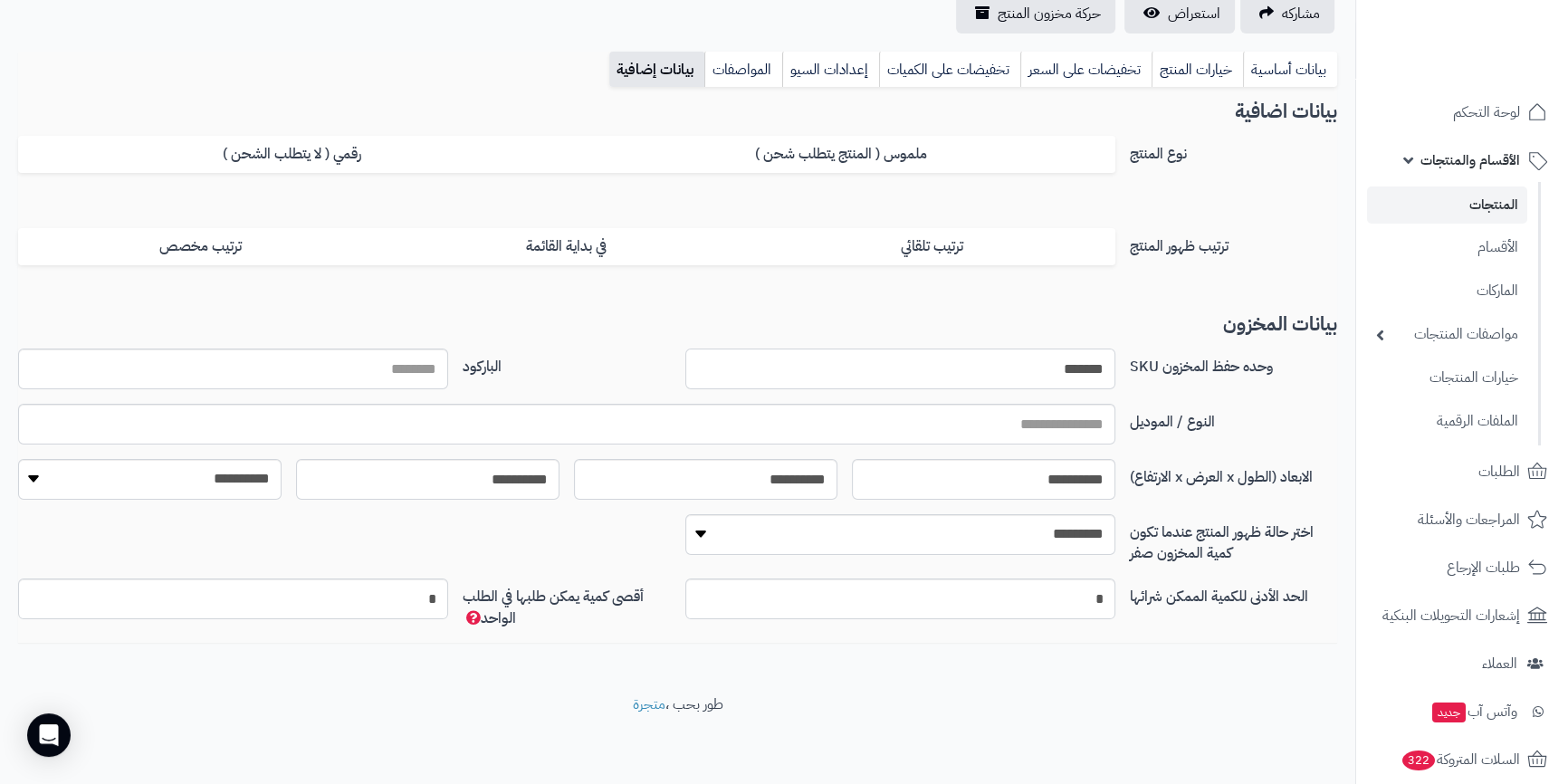
click at [1064, 365] on input "*******" at bounding box center [900, 369] width 430 height 41
